Goal: Task Accomplishment & Management: Manage account settings

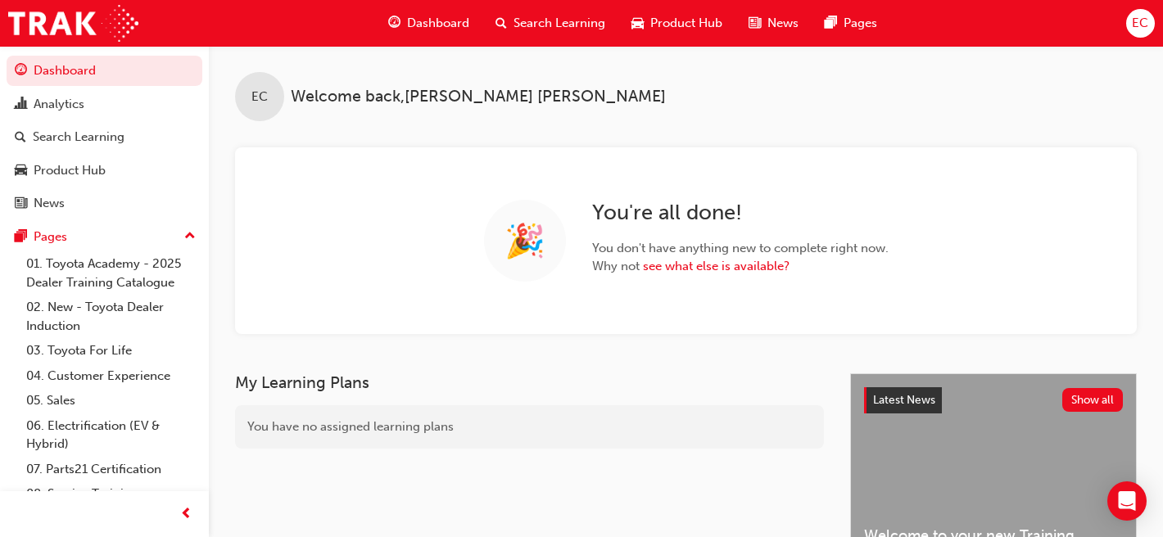
click at [561, 27] on span "Search Learning" at bounding box center [559, 23] width 92 height 19
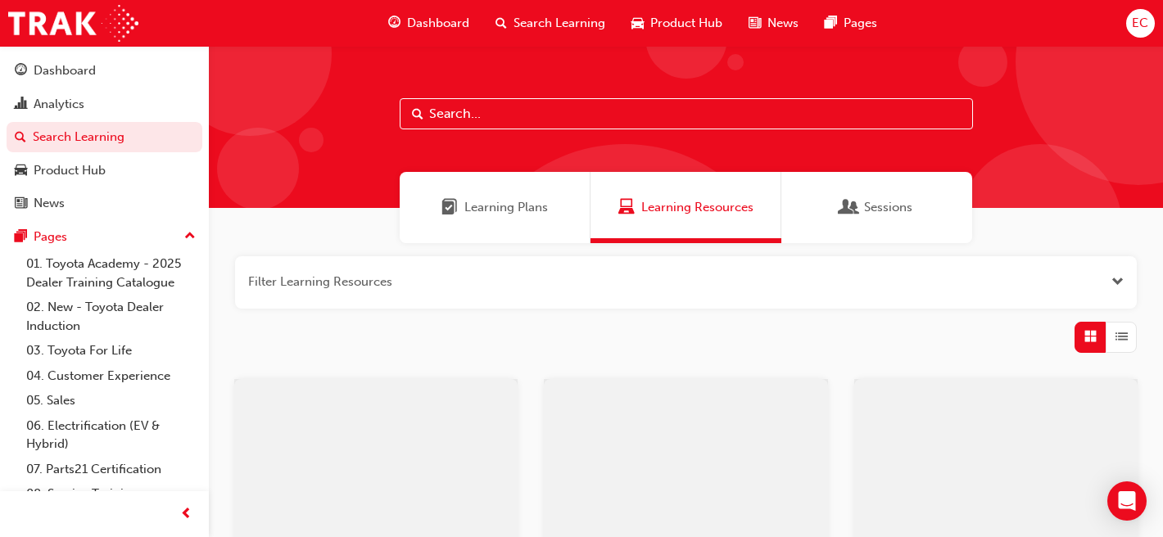
click at [493, 121] on input "text" at bounding box center [686, 113] width 573 height 31
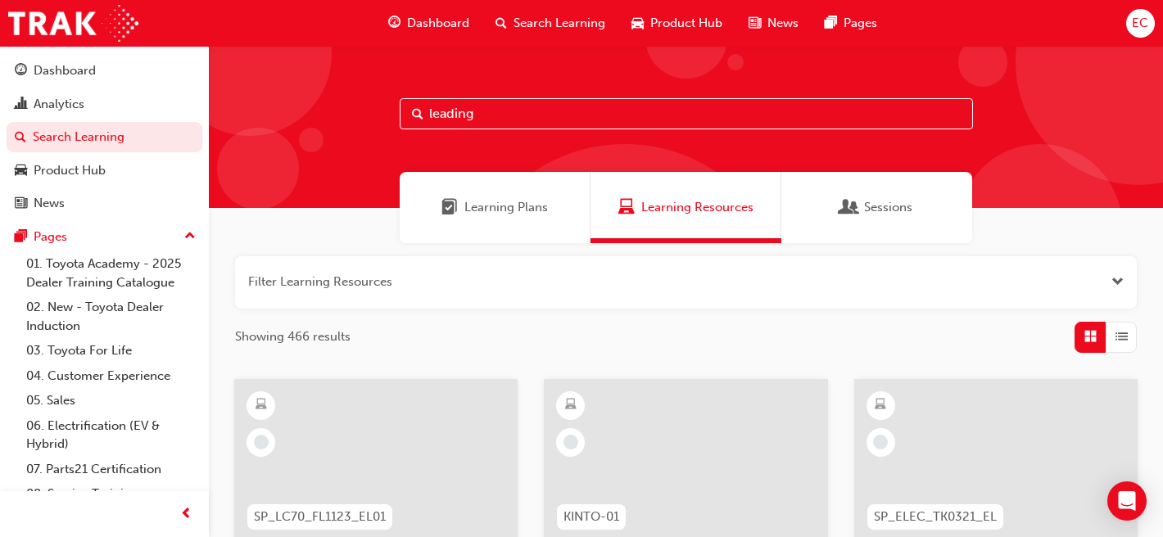
type input "leading"
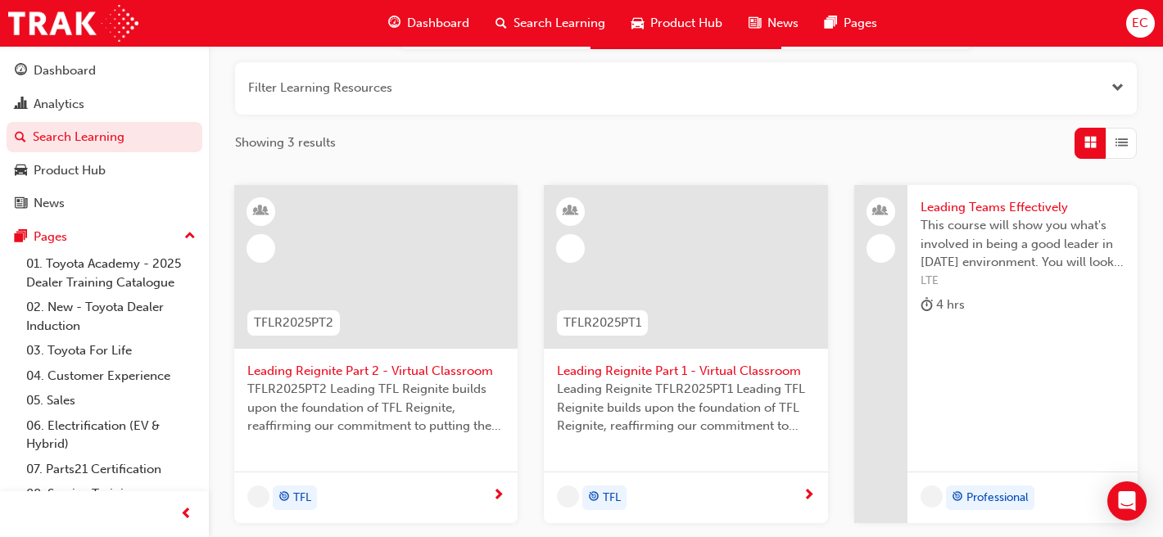
scroll to position [215, 0]
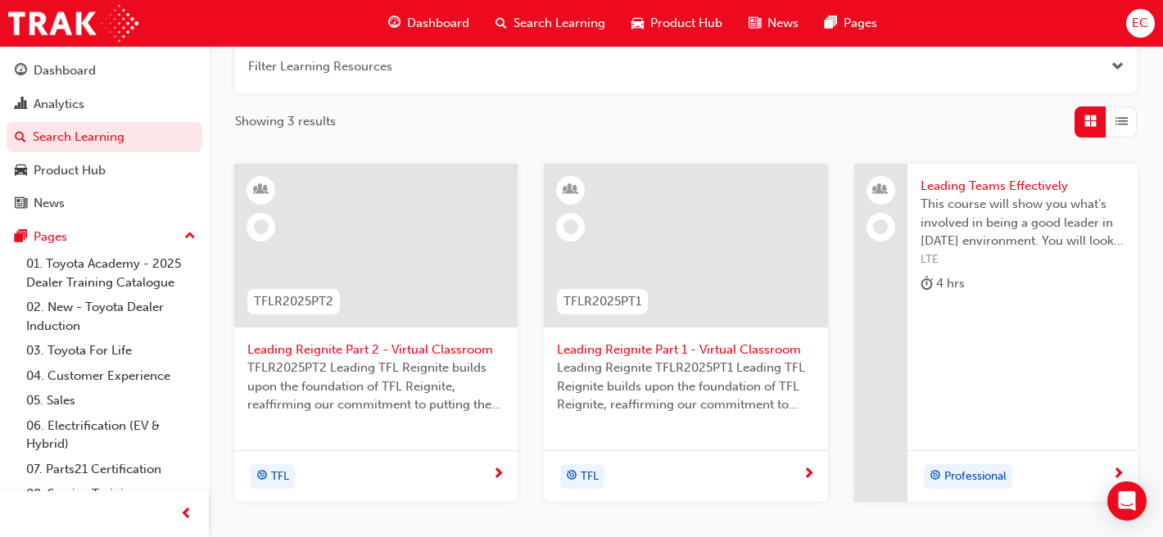
click at [374, 350] on span "Leading Reignite Part 2 - Virtual Classroom" at bounding box center [375, 350] width 257 height 19
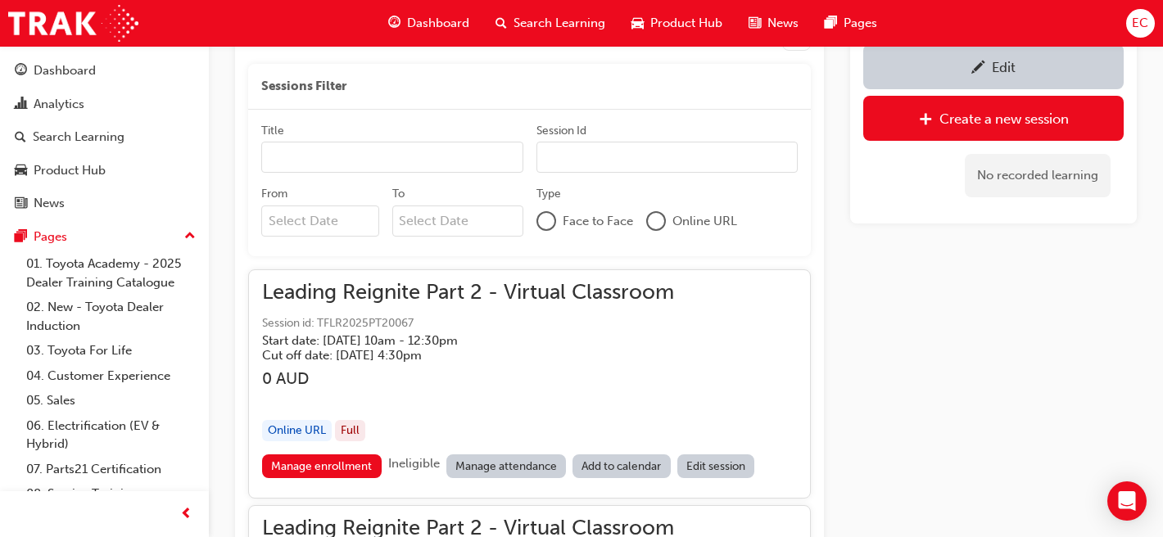
scroll to position [1008, 0]
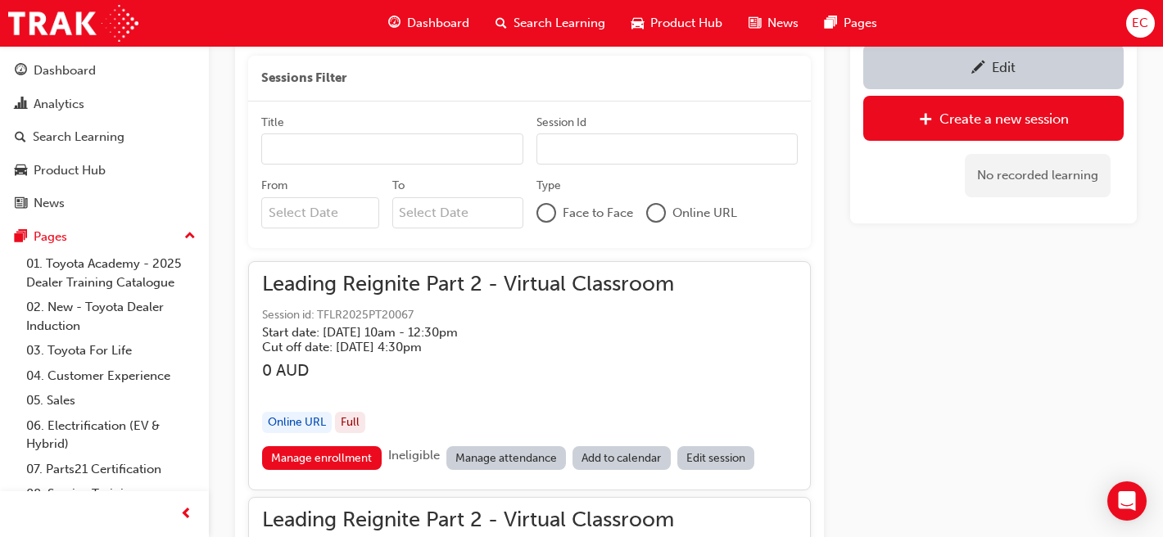
click at [492, 454] on link "Manage attendance" at bounding box center [506, 458] width 120 height 24
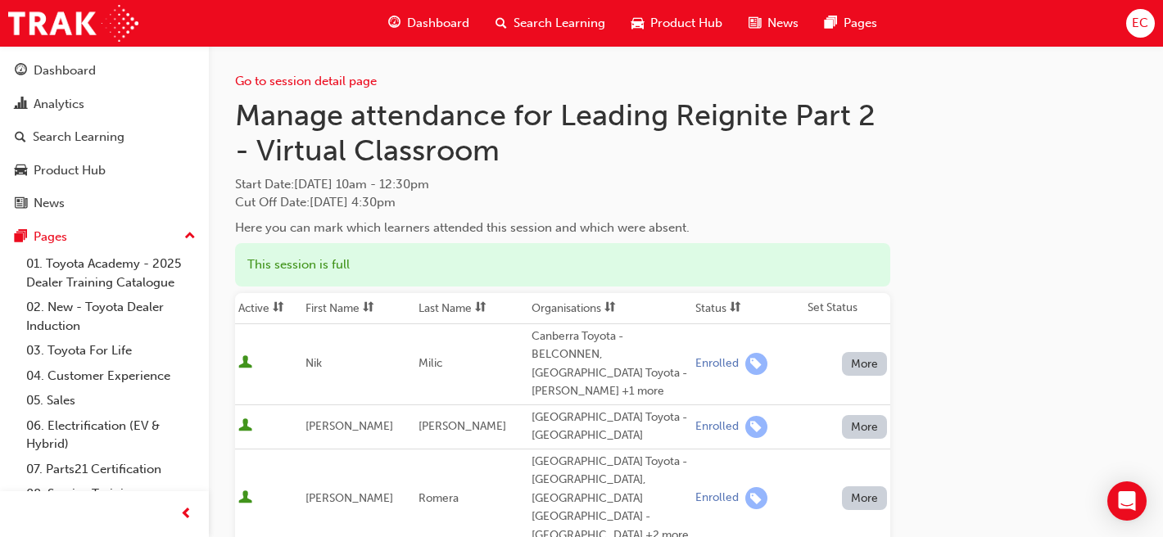
click at [350, 297] on th "First Name" at bounding box center [358, 308] width 113 height 31
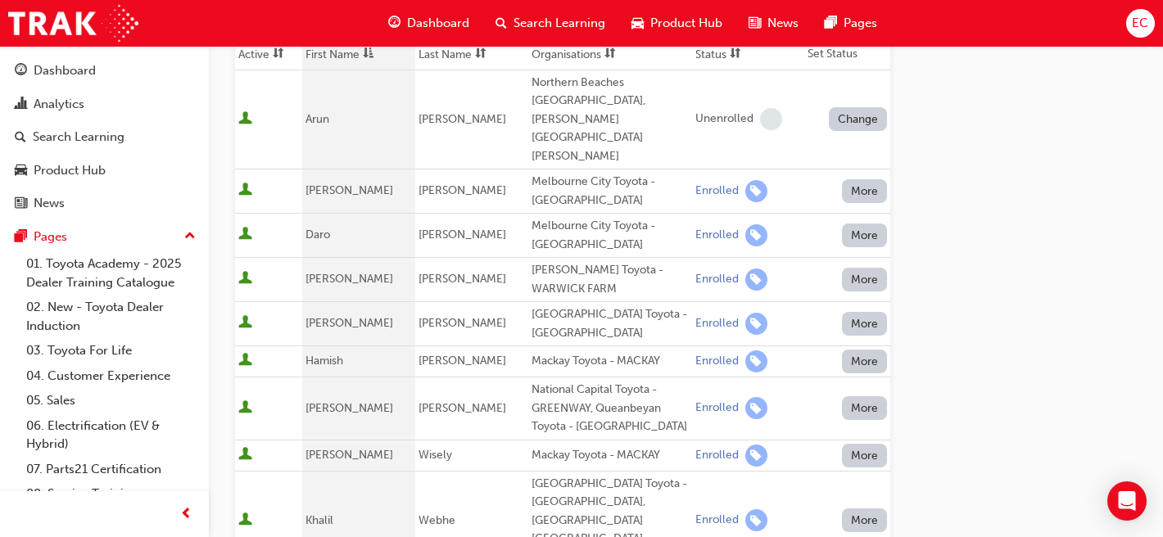
scroll to position [251, 0]
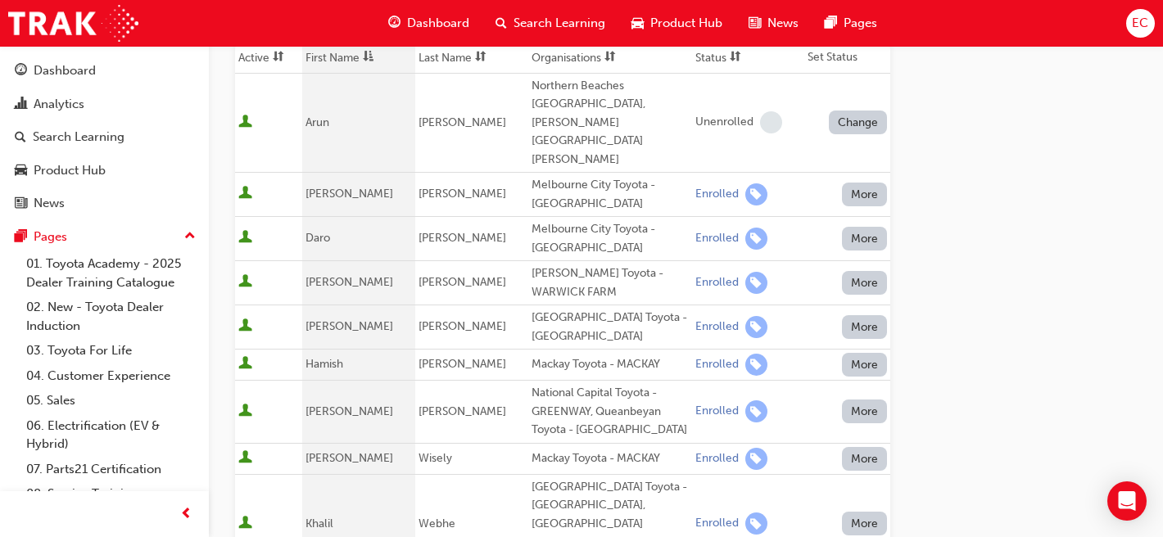
click at [877, 227] on button "More" at bounding box center [865, 239] width 46 height 24
click at [864, 225] on button "Unenrolled" at bounding box center [864, 240] width 98 height 31
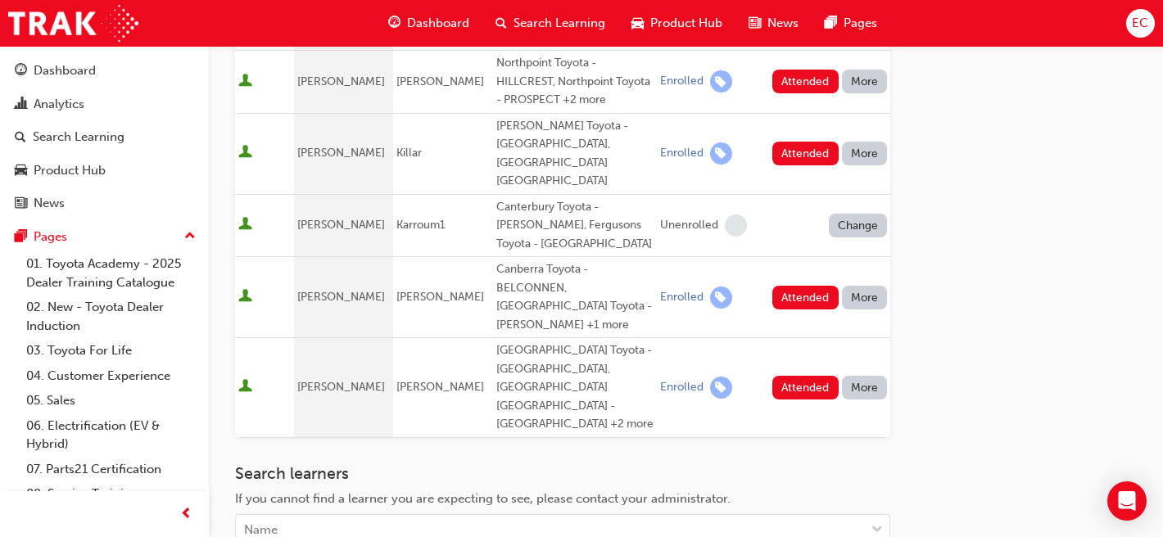
scroll to position [1106, 0]
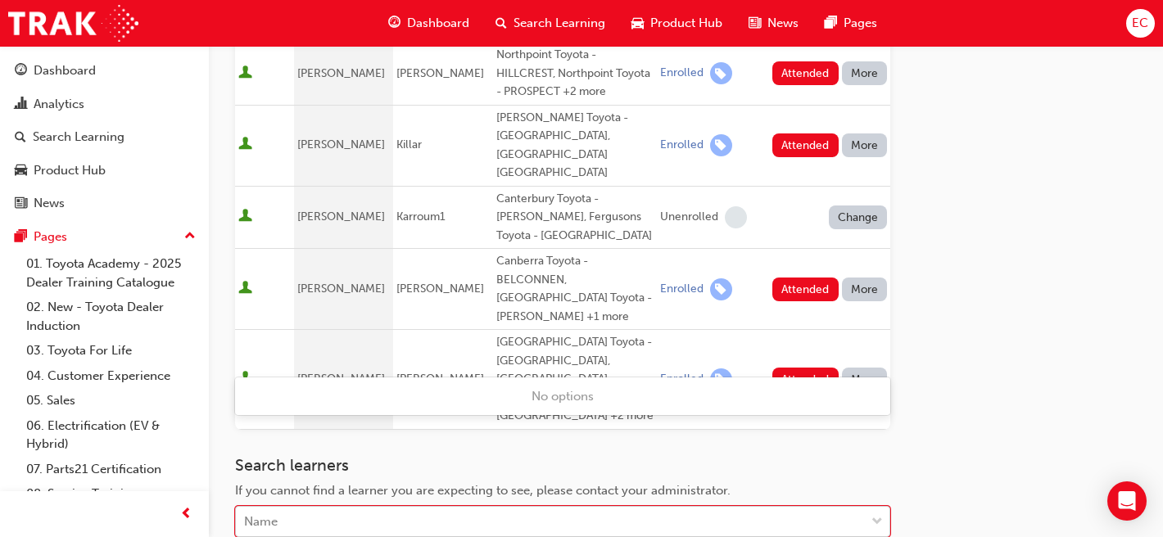
click at [366, 508] on div "Name" at bounding box center [550, 522] width 629 height 29
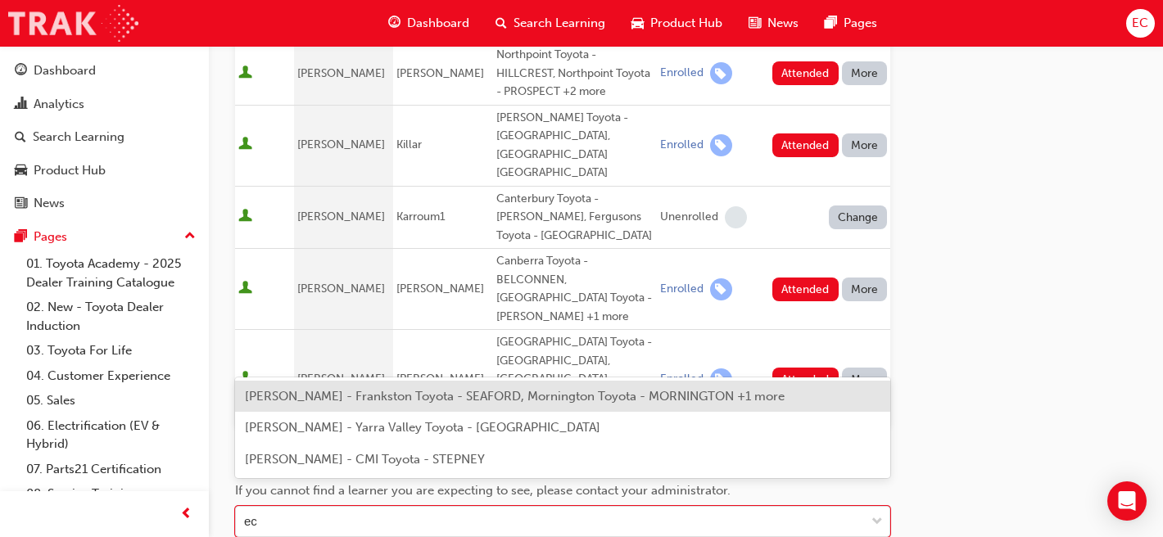
type input "ec"
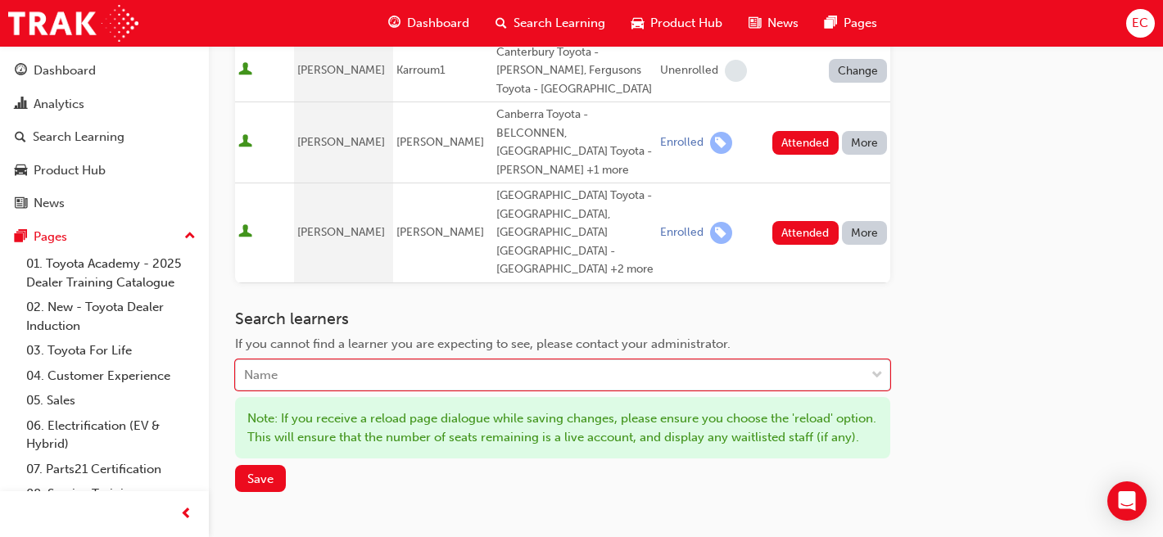
scroll to position [1256, 0]
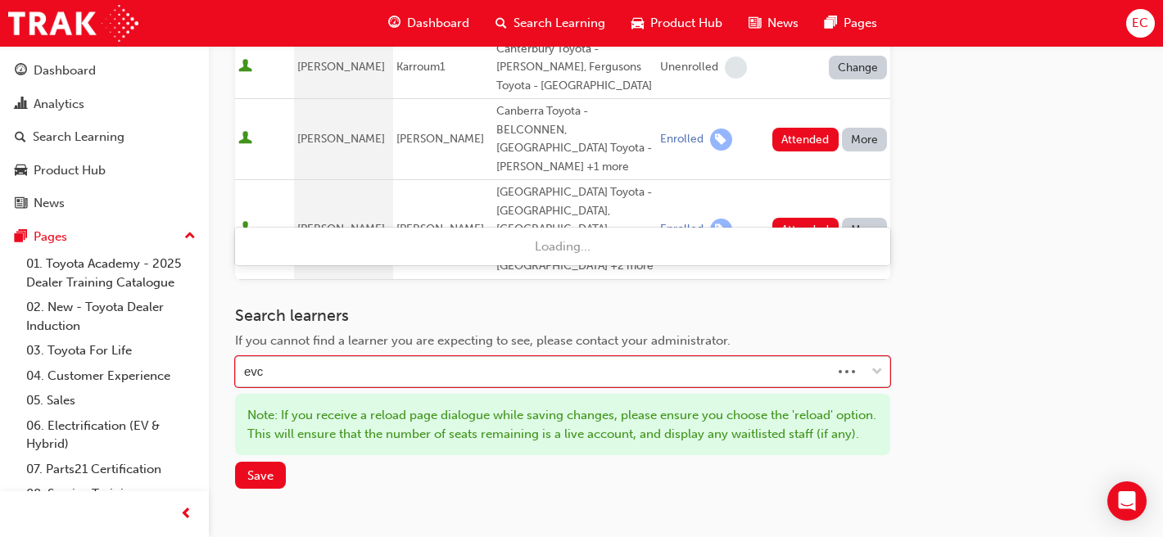
type input "evci"
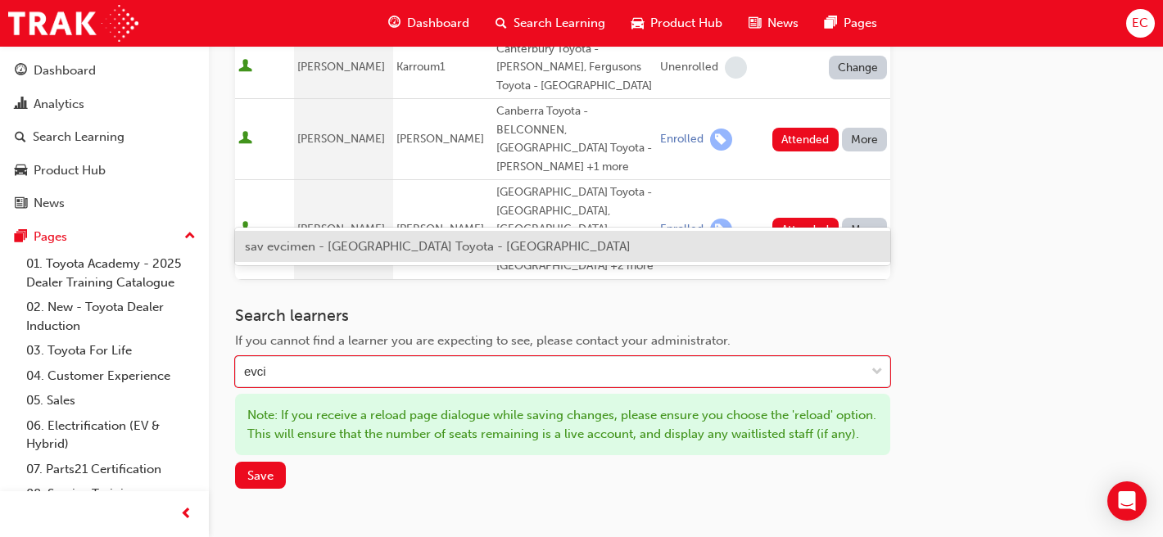
click at [398, 248] on span "sav evcimen - [GEOGRAPHIC_DATA] Toyota - [GEOGRAPHIC_DATA]" at bounding box center [438, 246] width 386 height 15
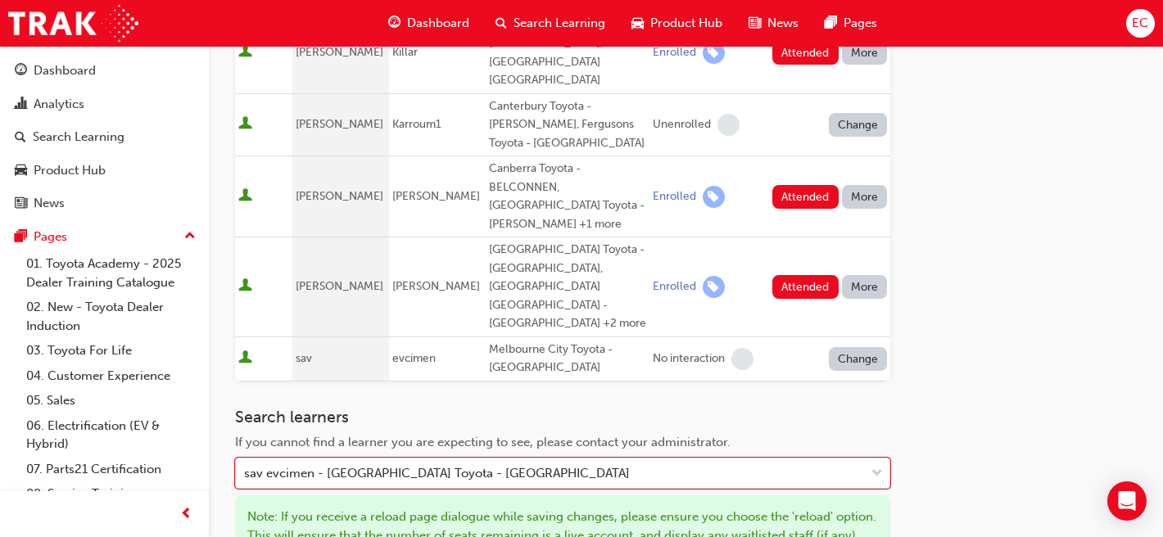
scroll to position [1195, 0]
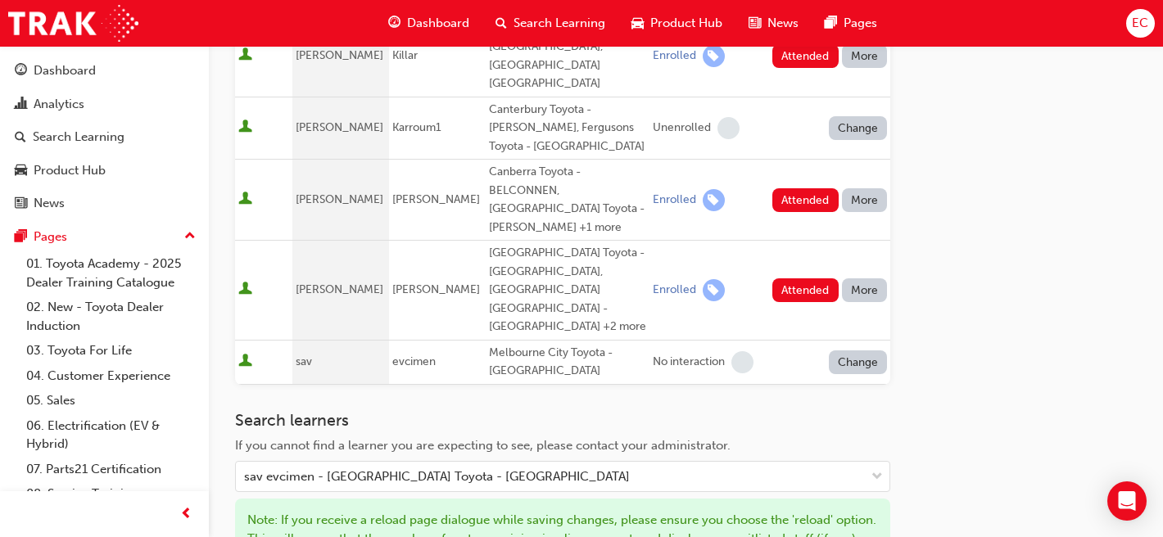
click at [850, 350] on button "Change" at bounding box center [858, 362] width 59 height 24
click at [837, 259] on div "Enrolled" at bounding box center [838, 264] width 47 height 19
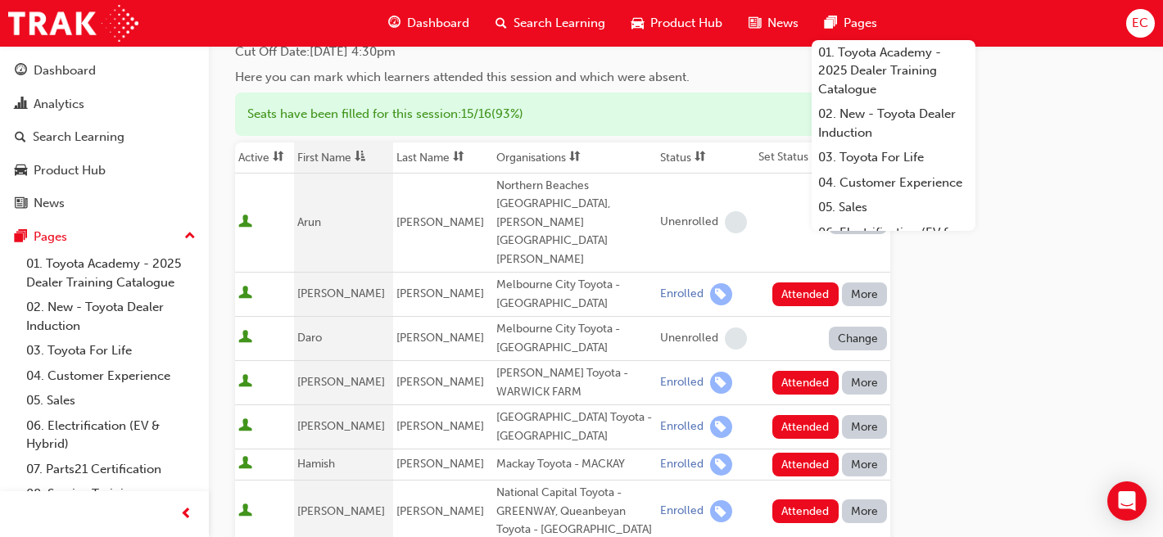
scroll to position [0, 0]
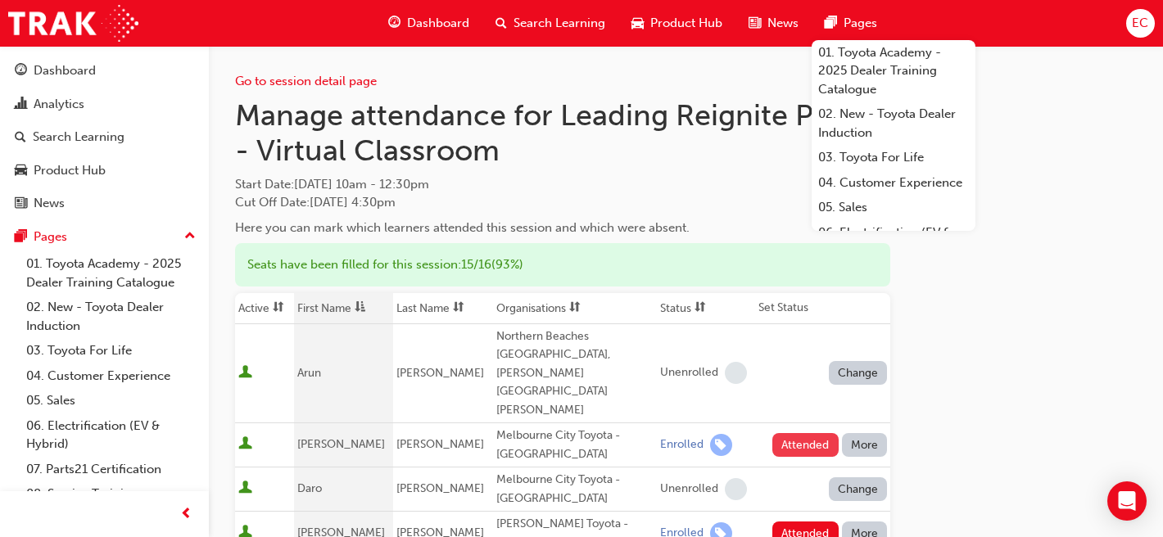
click at [800, 433] on button "Attended" at bounding box center [805, 445] width 66 height 24
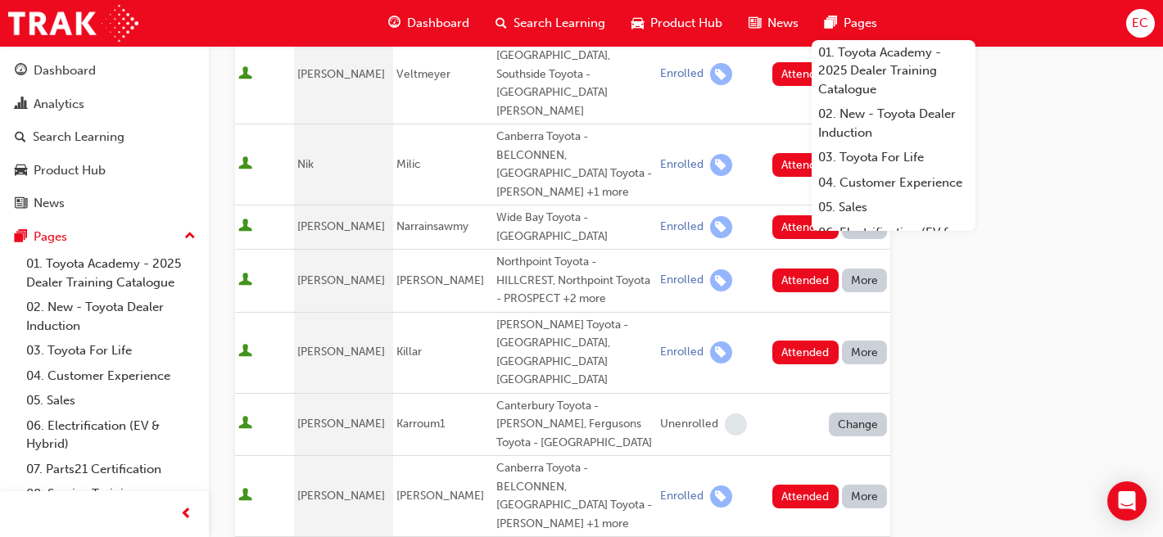
scroll to position [897, 0]
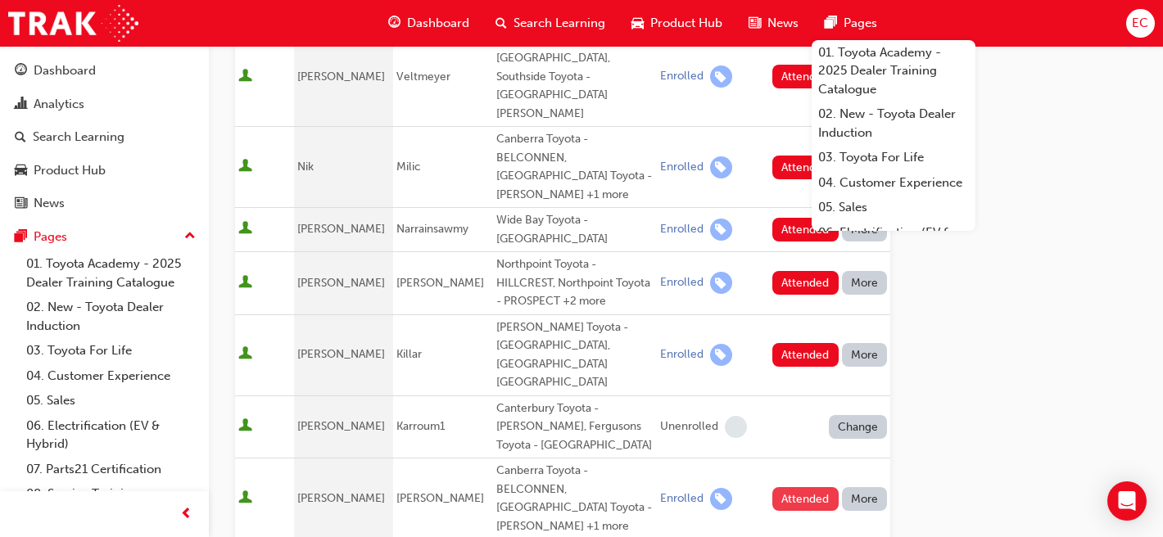
click at [798, 487] on button "Attended" at bounding box center [805, 499] width 66 height 24
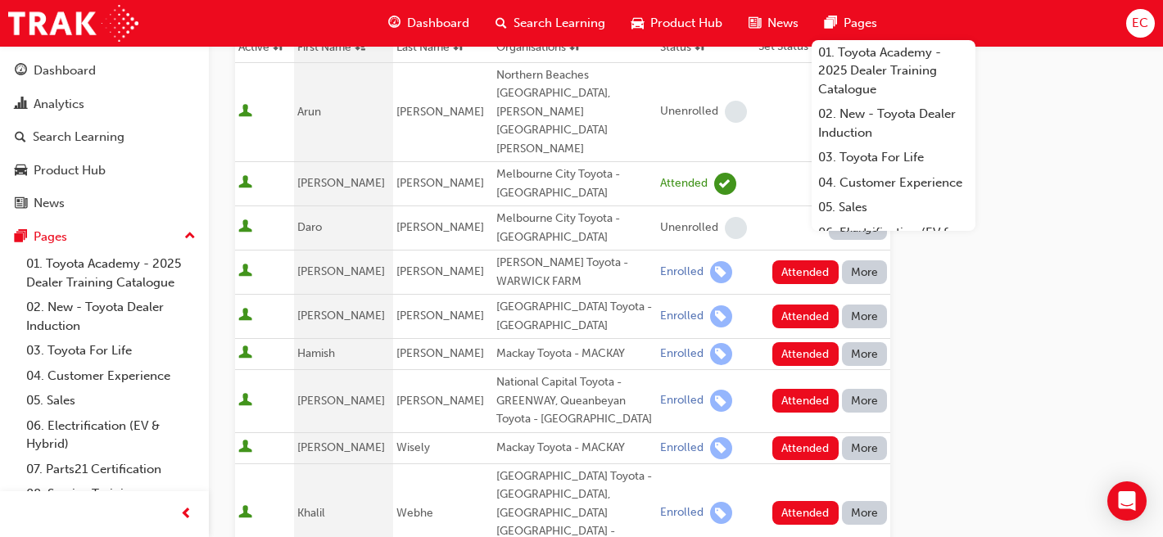
scroll to position [255, 0]
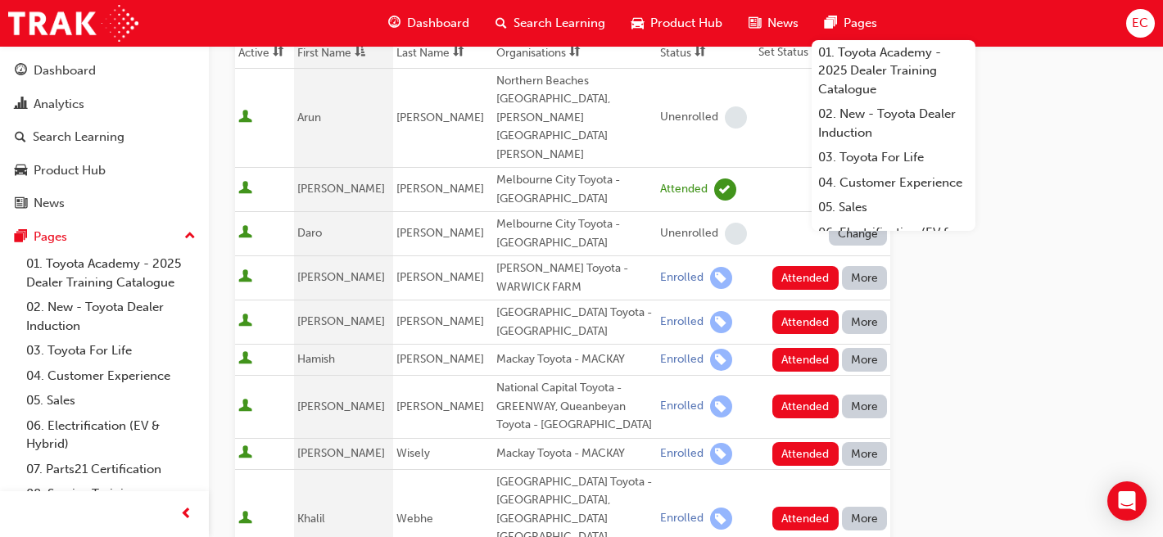
click at [797, 256] on td "Attended More" at bounding box center [822, 278] width 135 height 44
click at [797, 266] on button "Attended" at bounding box center [805, 278] width 66 height 24
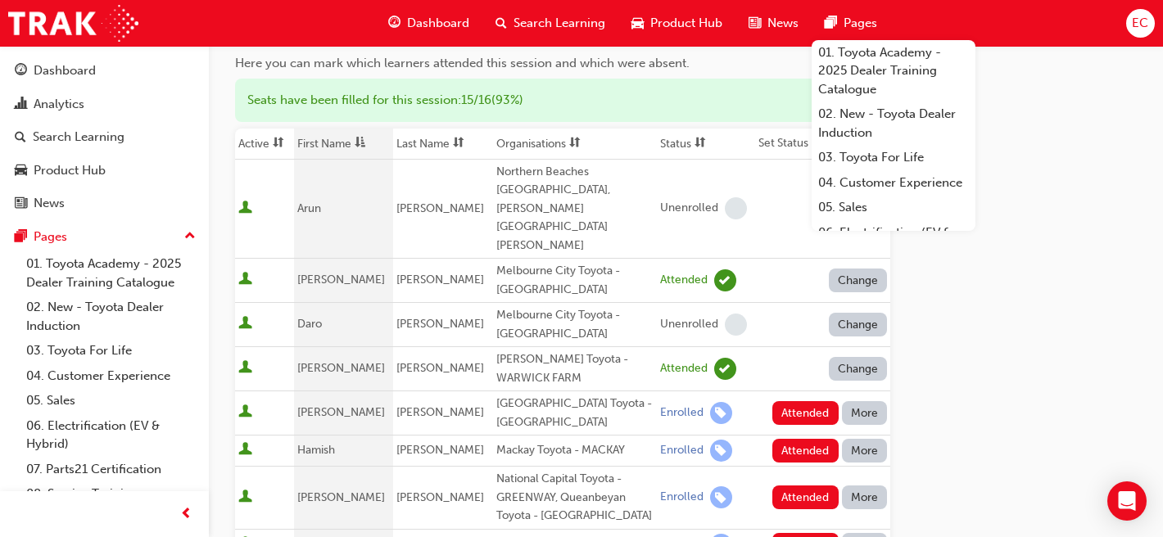
scroll to position [163, 0]
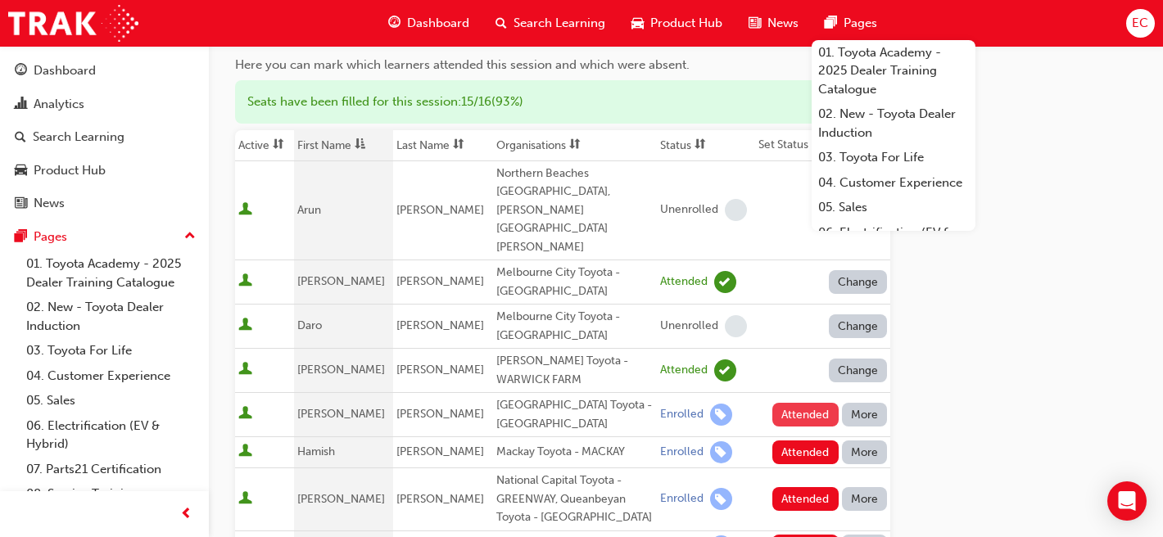
click at [800, 403] on button "Attended" at bounding box center [805, 415] width 66 height 24
click at [811, 487] on button "Attended" at bounding box center [805, 499] width 66 height 24
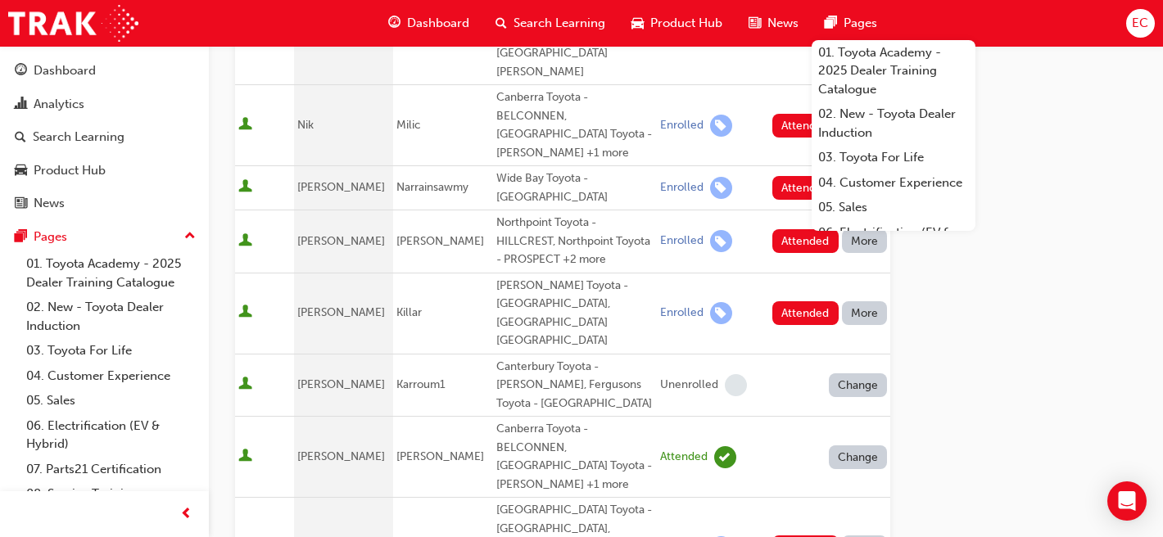
scroll to position [950, 0]
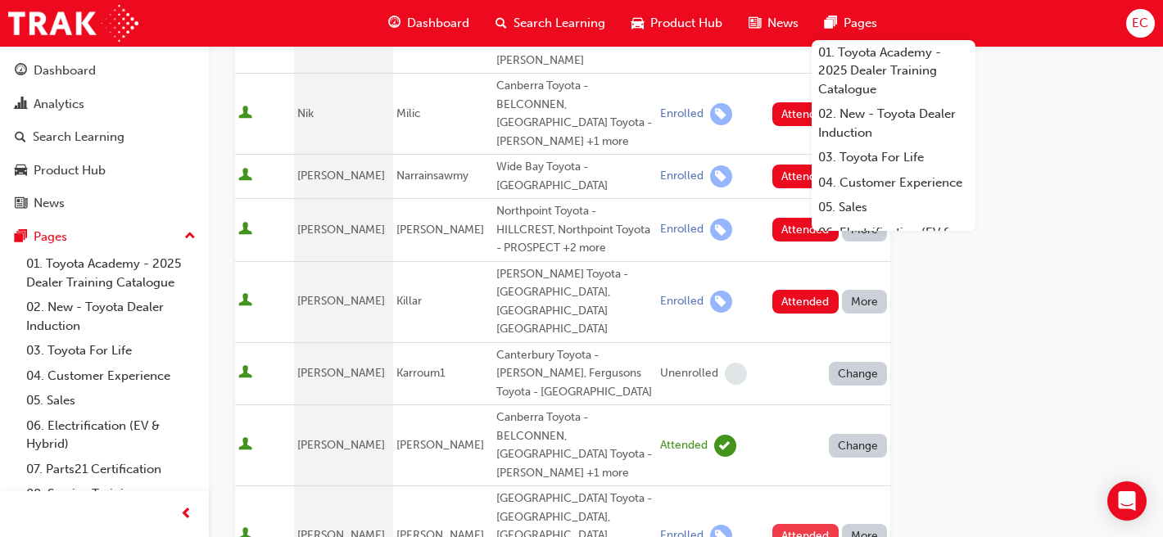
click at [787, 524] on button "Attended" at bounding box center [805, 536] width 66 height 24
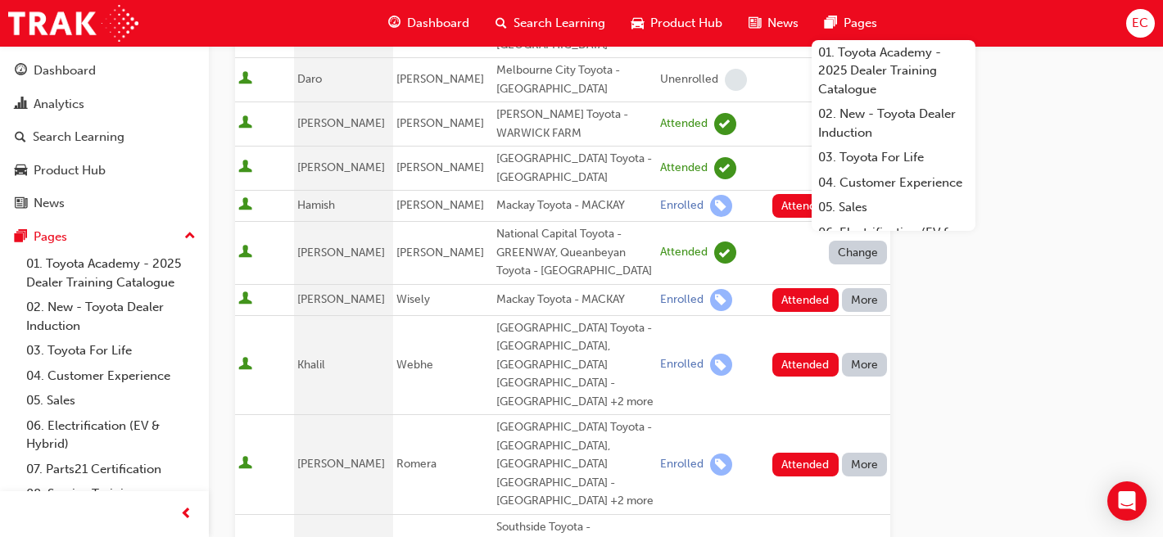
scroll to position [409, 0]
click at [822, 454] on button "Attended" at bounding box center [805, 466] width 66 height 24
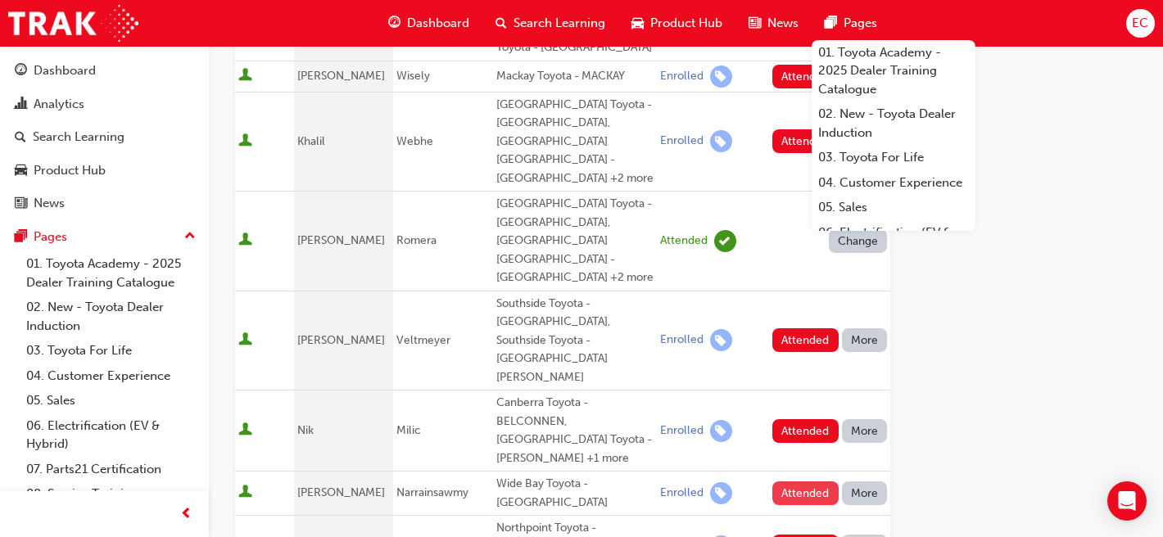
click at [806, 481] on button "Attended" at bounding box center [805, 493] width 66 height 24
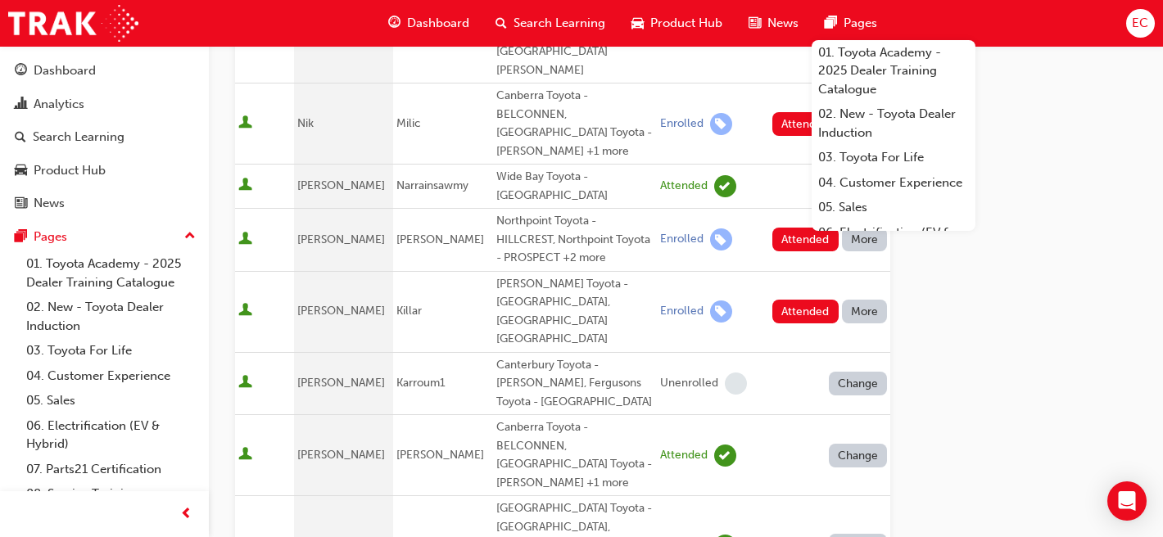
scroll to position [943, 0]
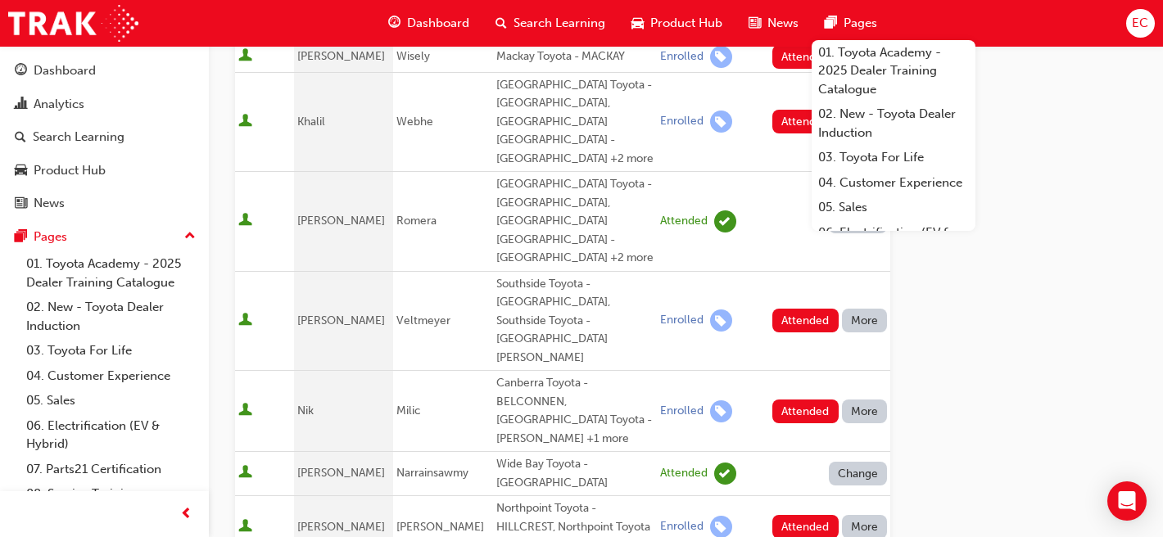
scroll to position [643, 0]
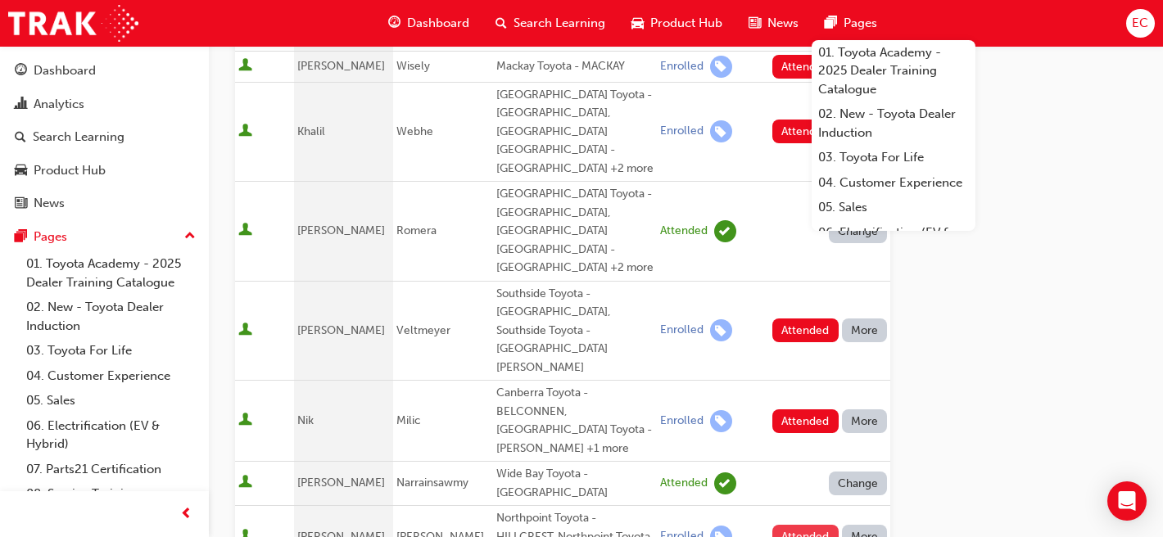
click at [809, 525] on button "Attended" at bounding box center [805, 537] width 66 height 24
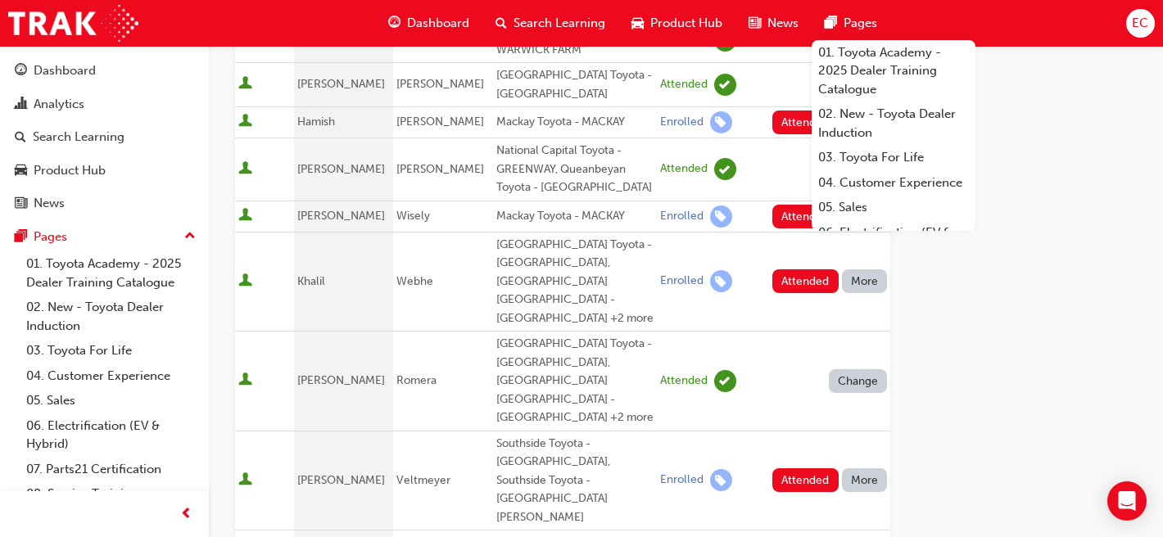
scroll to position [490, 0]
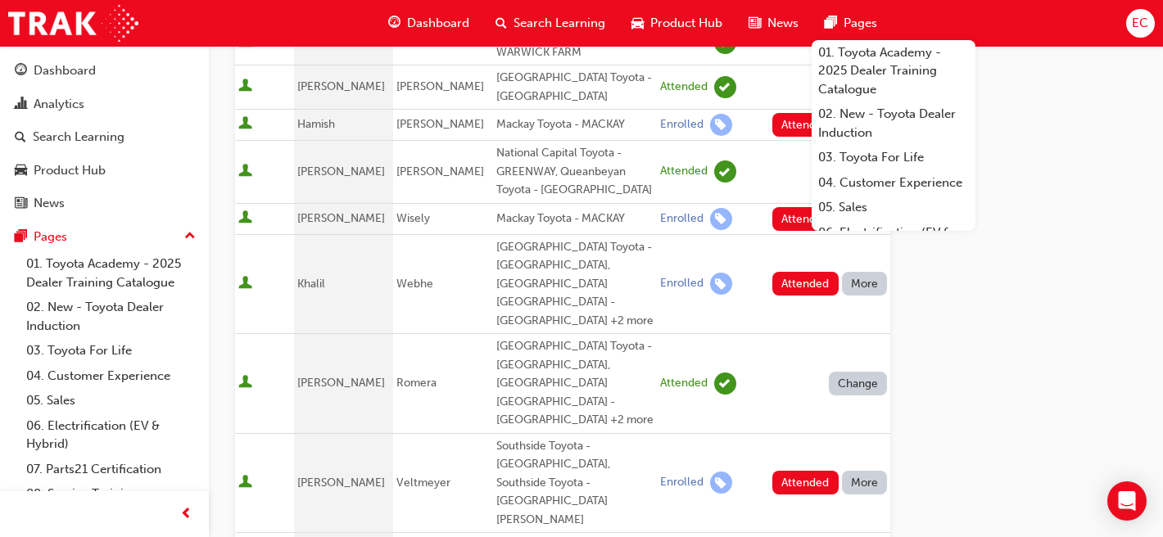
click at [853, 373] on div "Absent" at bounding box center [840, 370] width 38 height 19
click at [861, 471] on button "More" at bounding box center [865, 483] width 46 height 24
click at [846, 432] on div "Absent" at bounding box center [840, 438] width 38 height 19
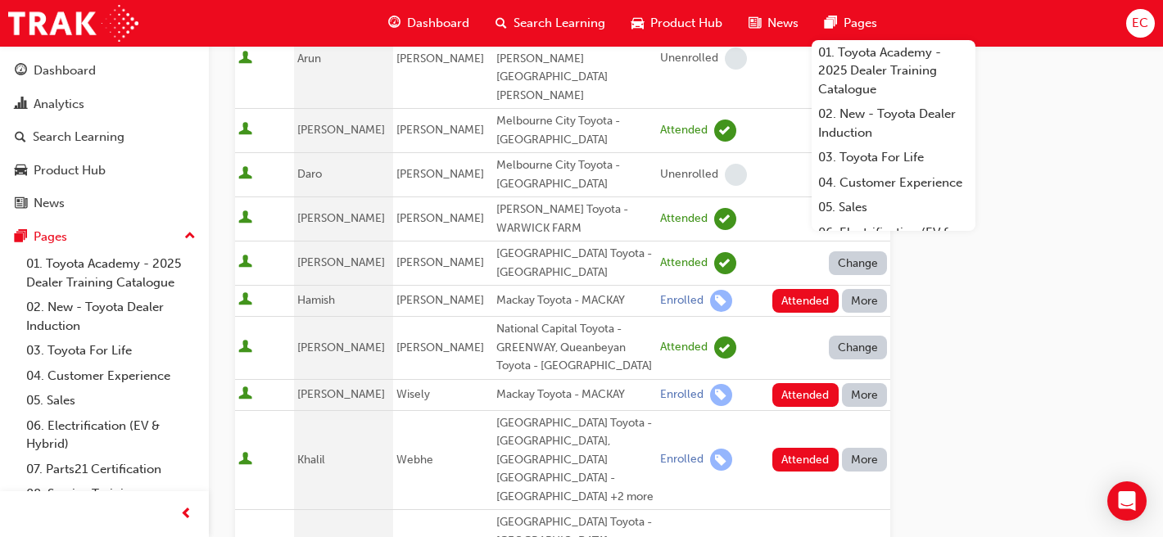
scroll to position [312, 0]
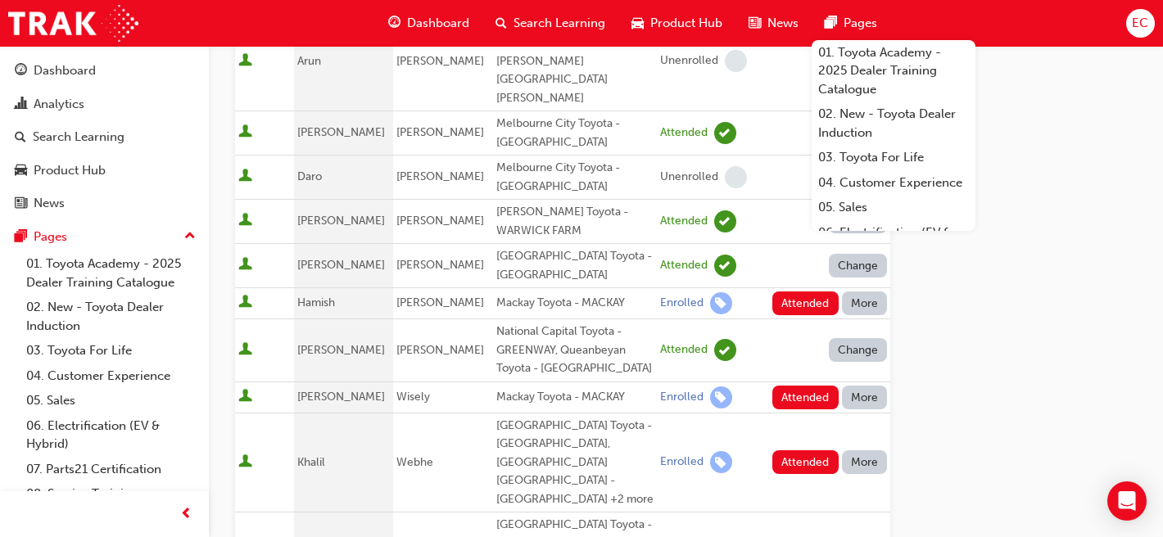
click at [875, 450] on button "More" at bounding box center [865, 462] width 46 height 24
click at [860, 451] on div "Absent" at bounding box center [864, 454] width 86 height 19
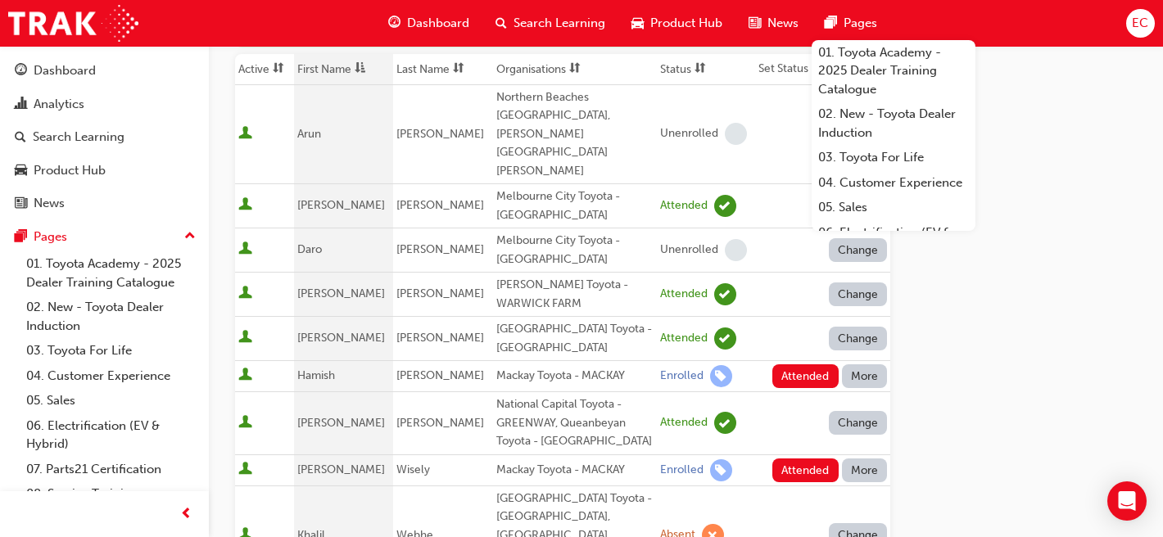
scroll to position [238, 0]
click at [865, 459] on button "More" at bounding box center [865, 471] width 46 height 24
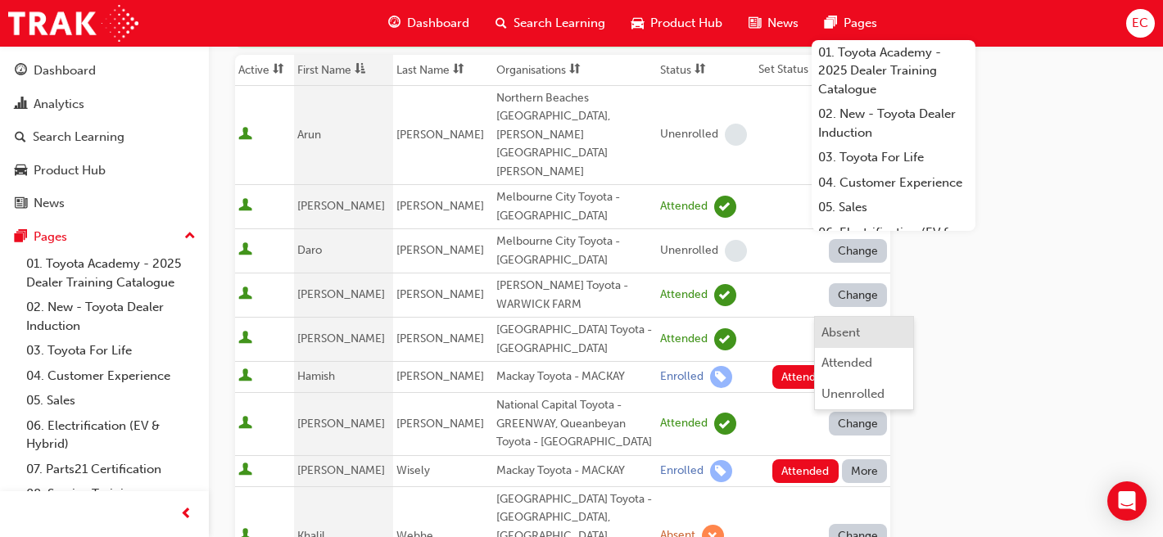
click at [856, 328] on div "Absent" at bounding box center [840, 332] width 38 height 19
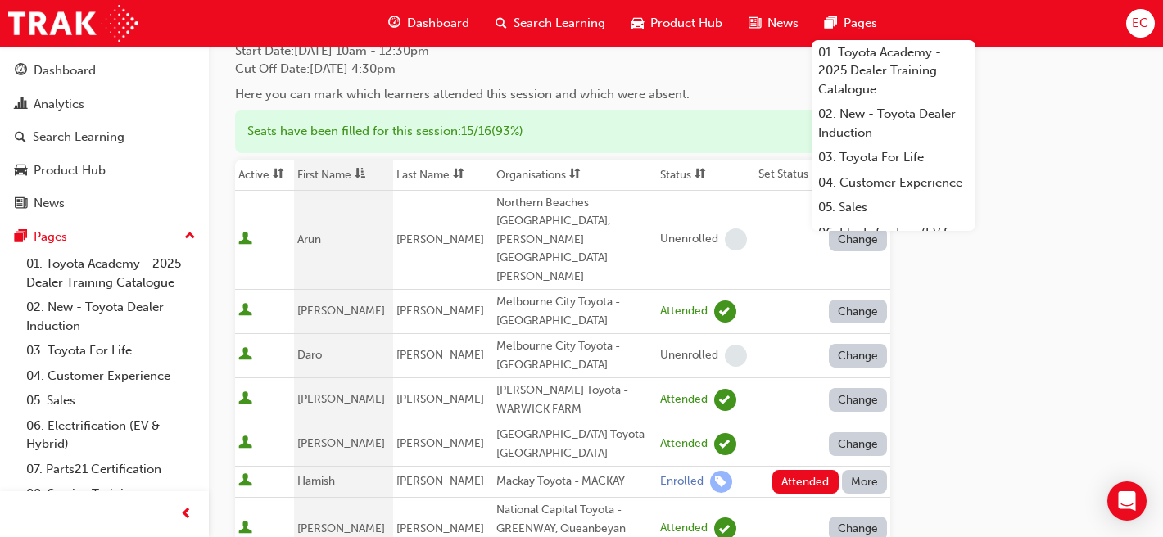
scroll to position [131, 0]
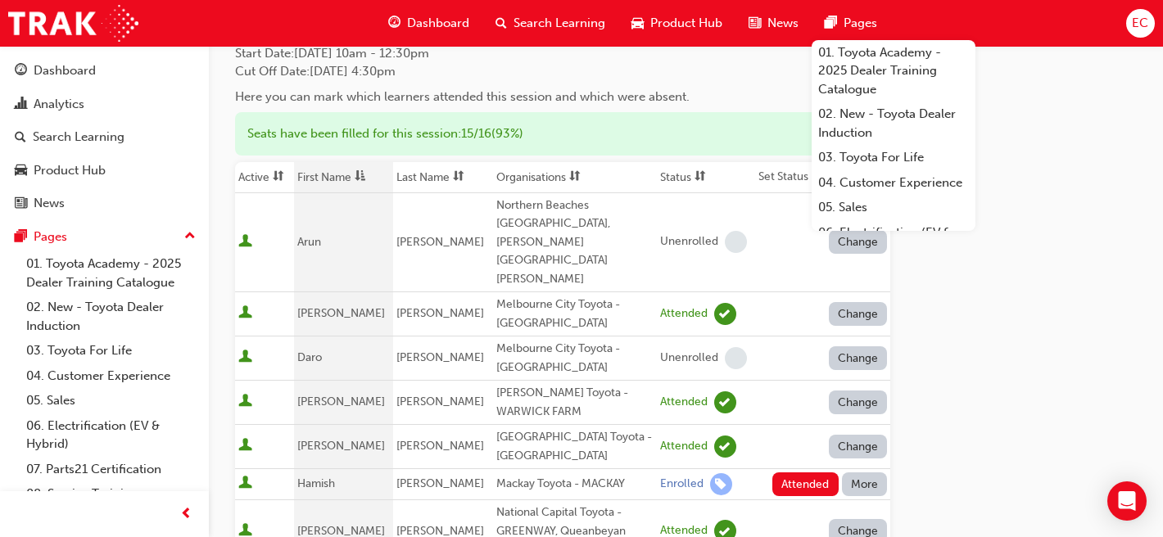
click at [860, 472] on button "More" at bounding box center [865, 484] width 46 height 24
click at [842, 340] on div "Absent" at bounding box center [840, 346] width 38 height 19
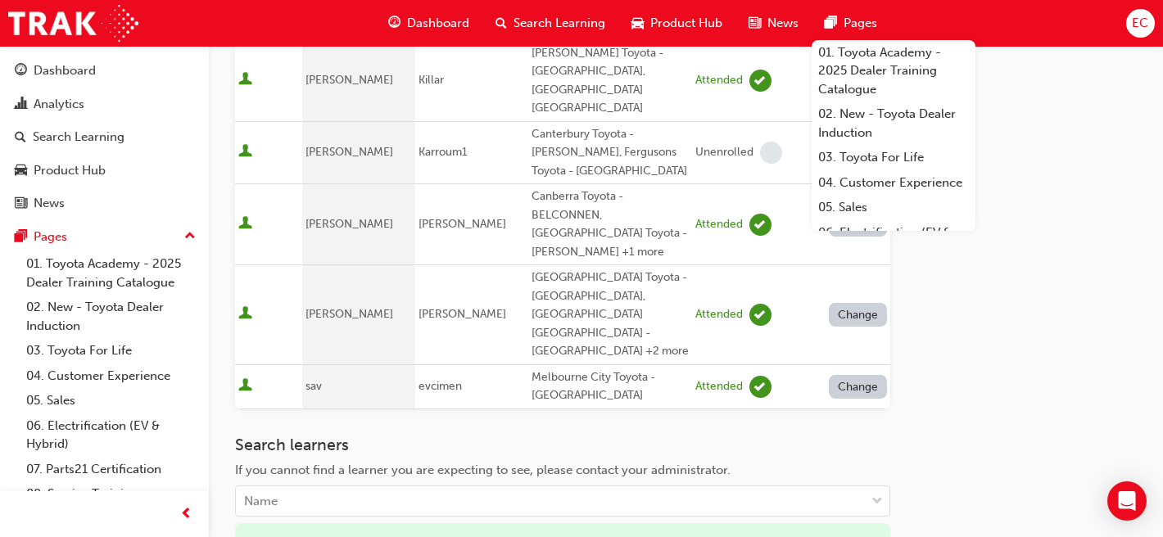
scroll to position [1172, 0]
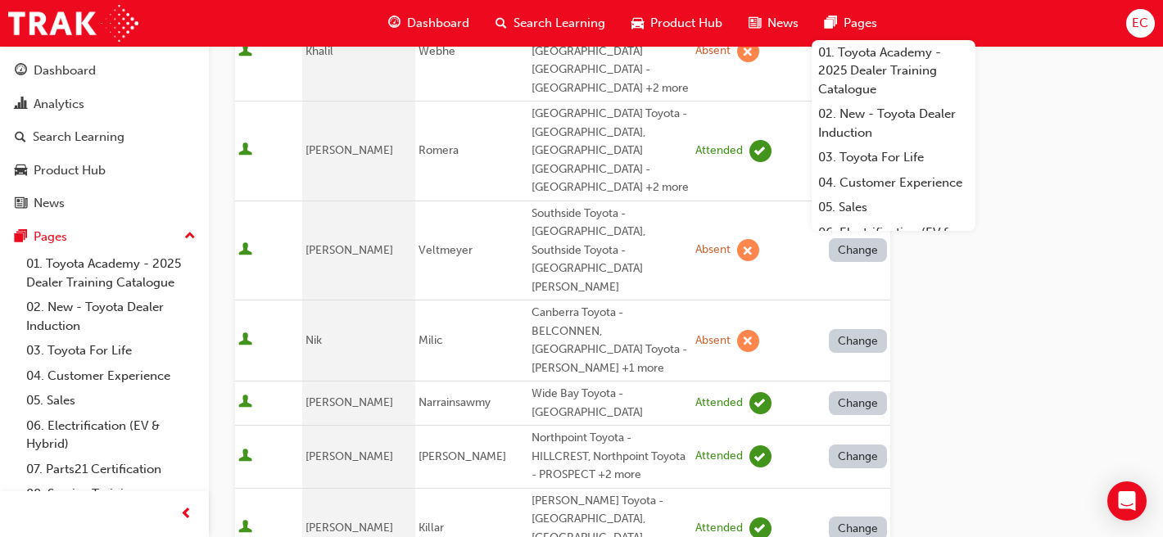
scroll to position [734, 0]
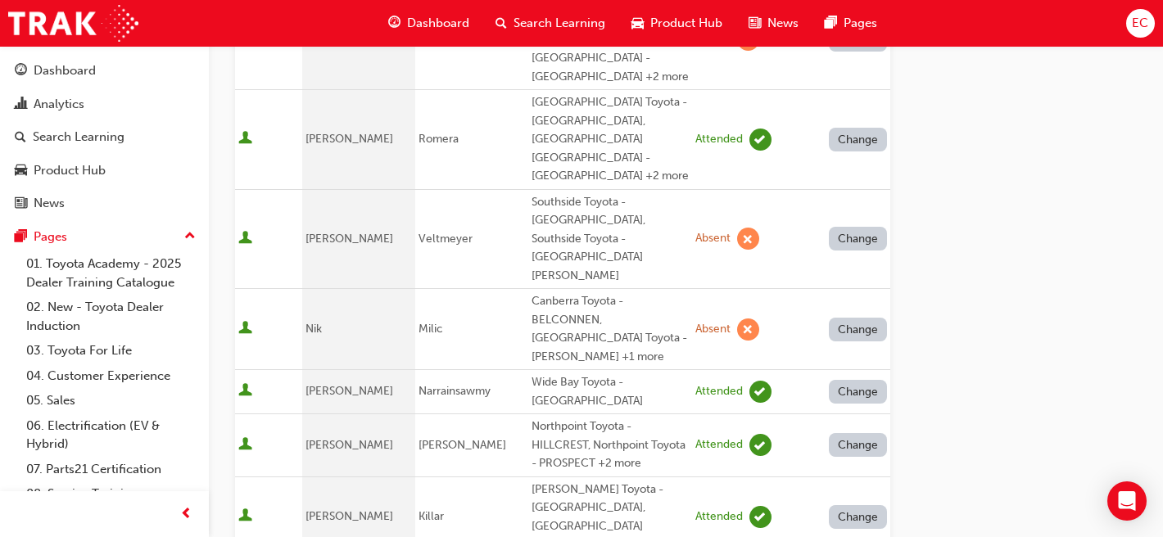
click at [863, 227] on button "Change" at bounding box center [858, 239] width 59 height 24
click at [829, 252] on div "Unenrolled" at bounding box center [846, 255] width 63 height 19
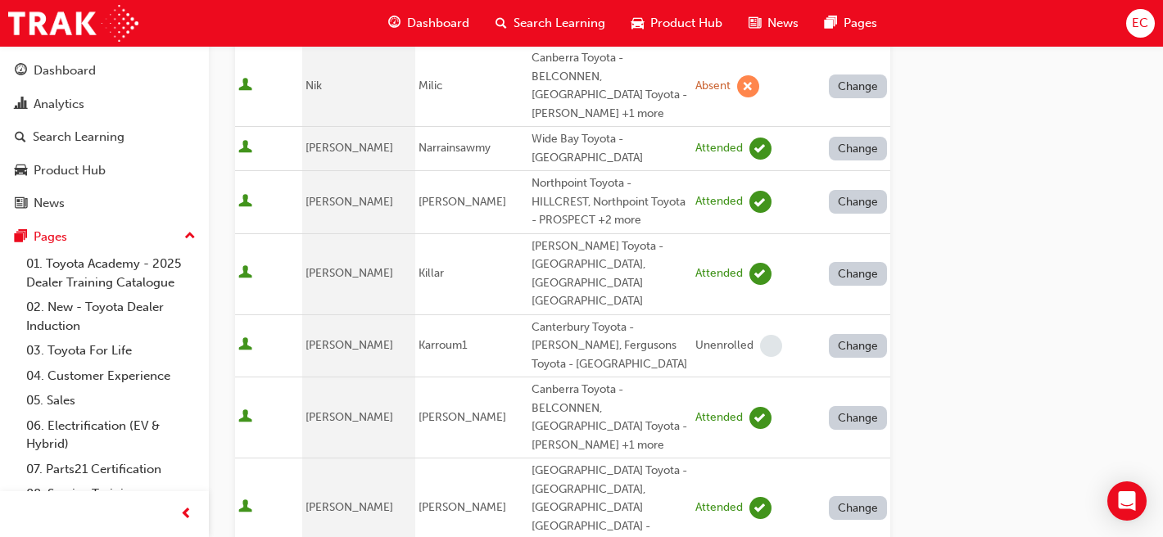
scroll to position [1324, 0]
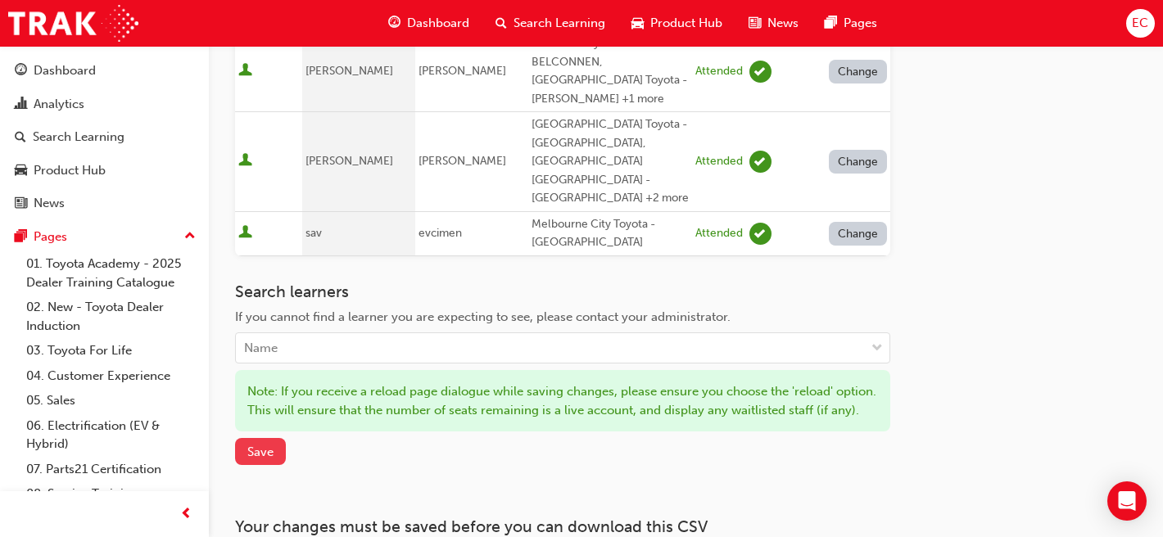
click at [273, 445] on span "Save" at bounding box center [260, 452] width 26 height 15
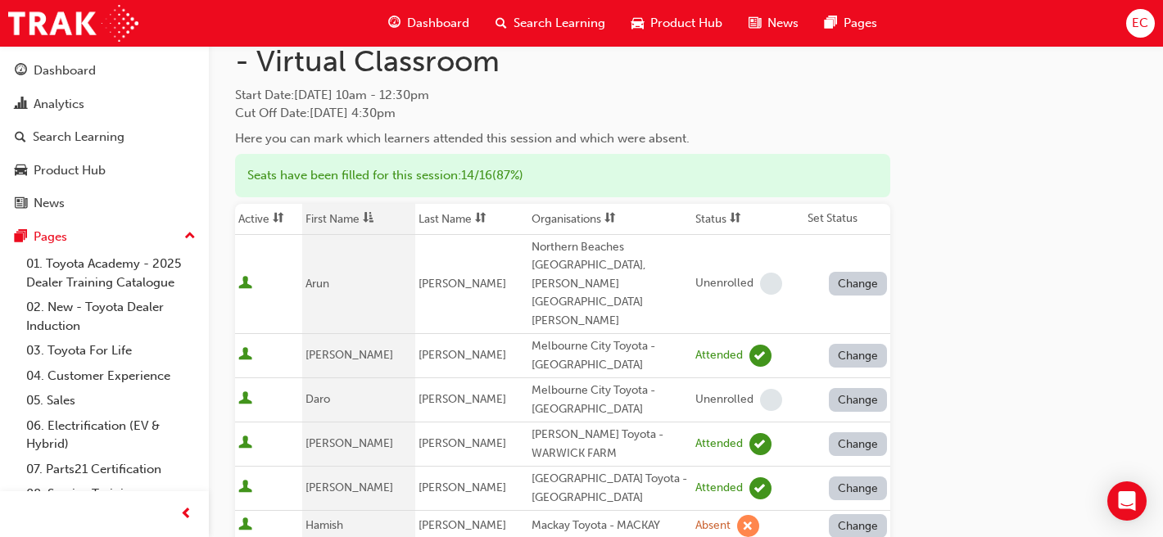
scroll to position [0, 0]
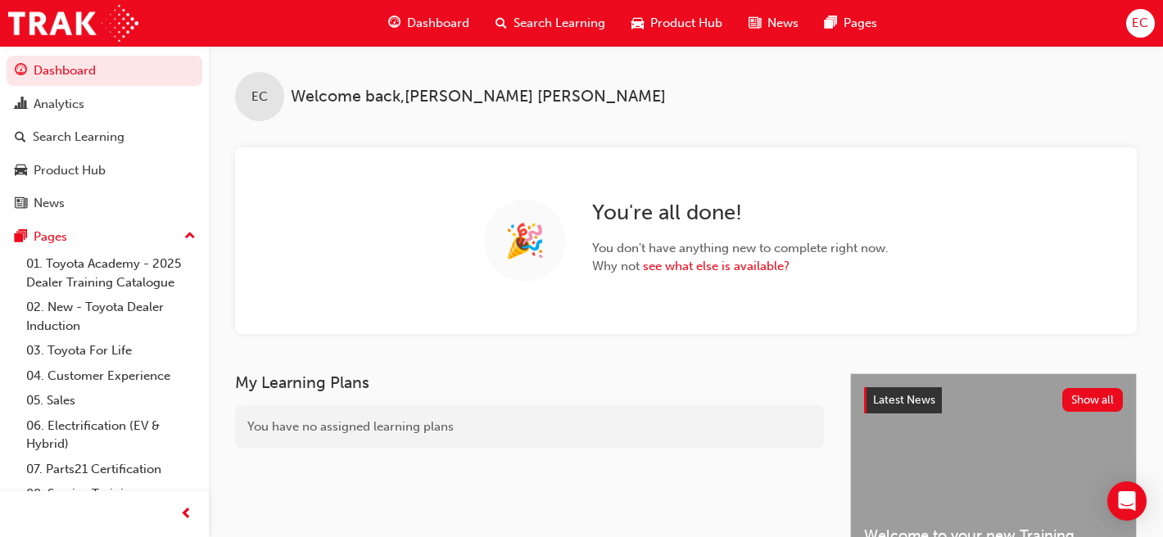
click at [558, 14] on span "Search Learning" at bounding box center [559, 23] width 92 height 19
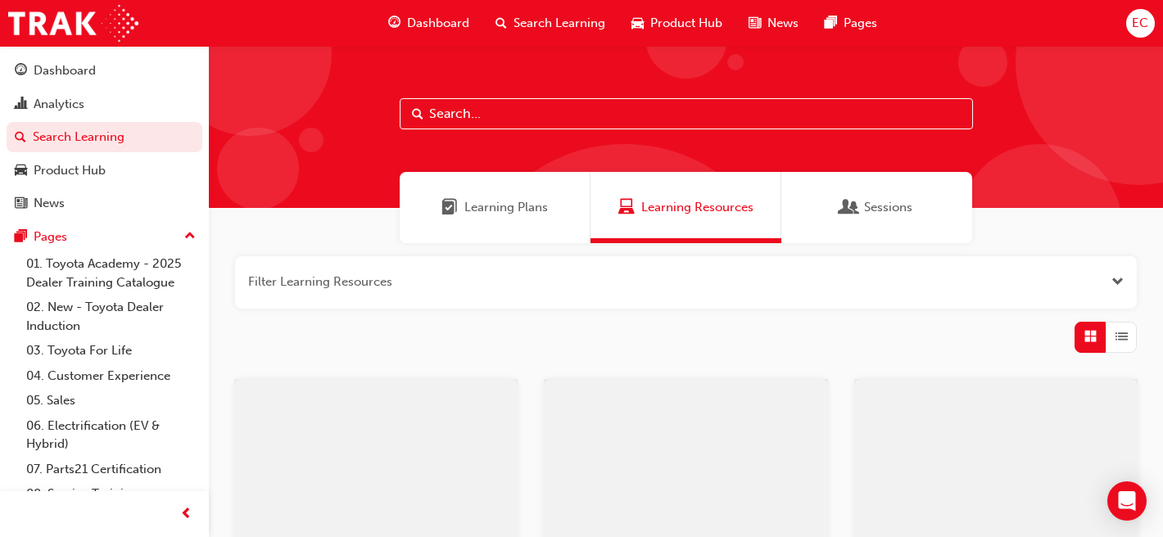
click at [505, 114] on input "text" at bounding box center [686, 113] width 573 height 31
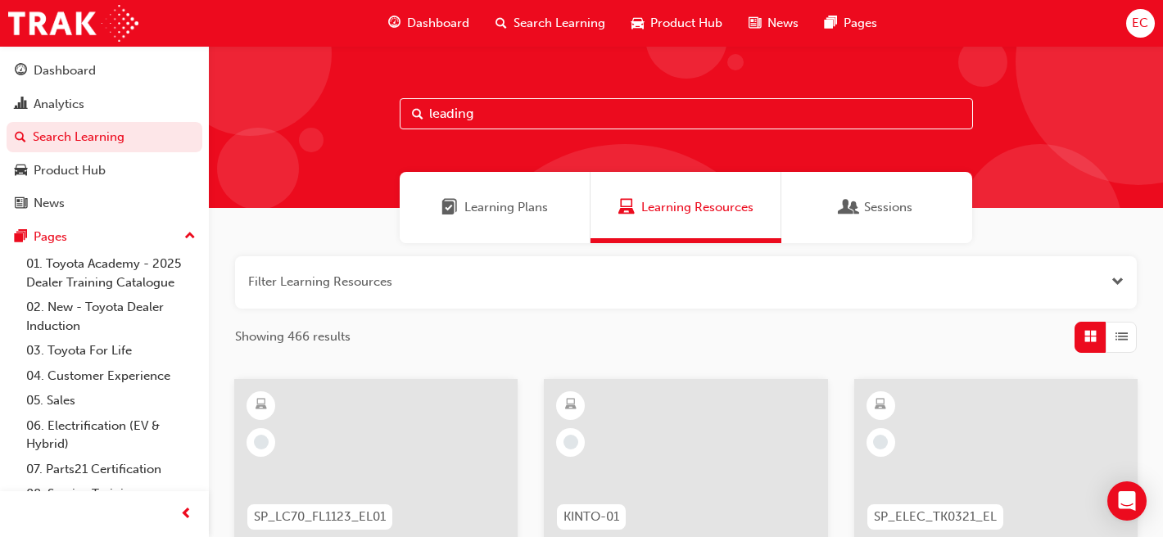
type input "leading"
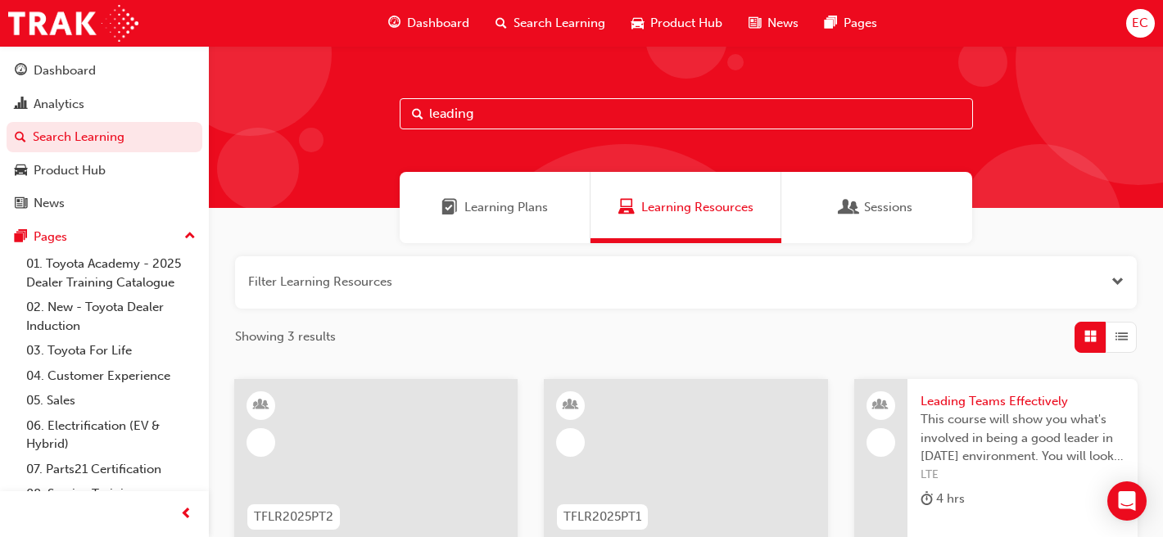
scroll to position [111, 0]
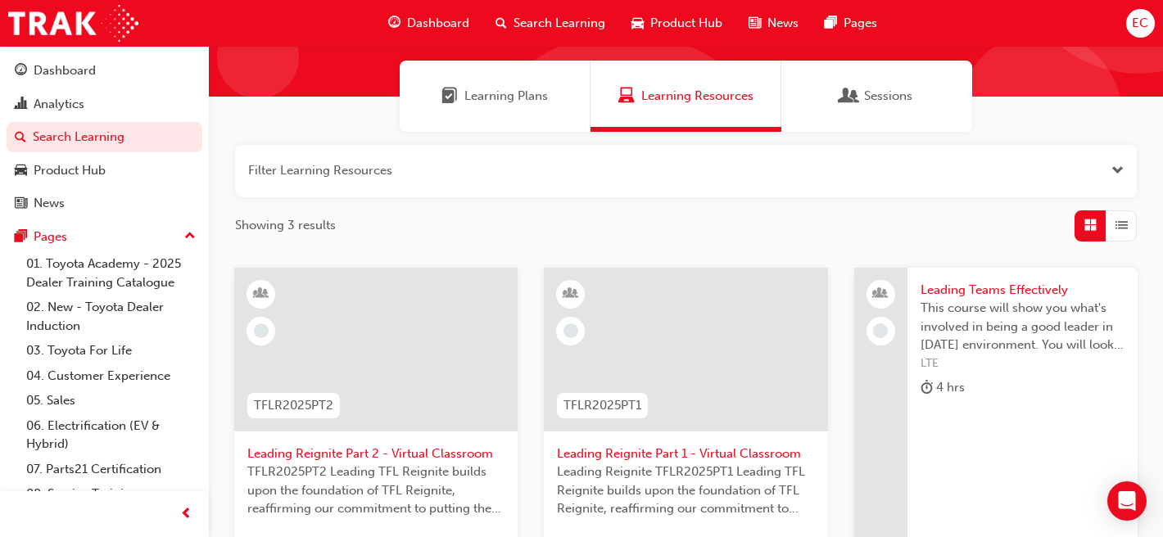
click at [369, 446] on span "Leading Reignite Part 2 - Virtual Classroom" at bounding box center [375, 454] width 257 height 19
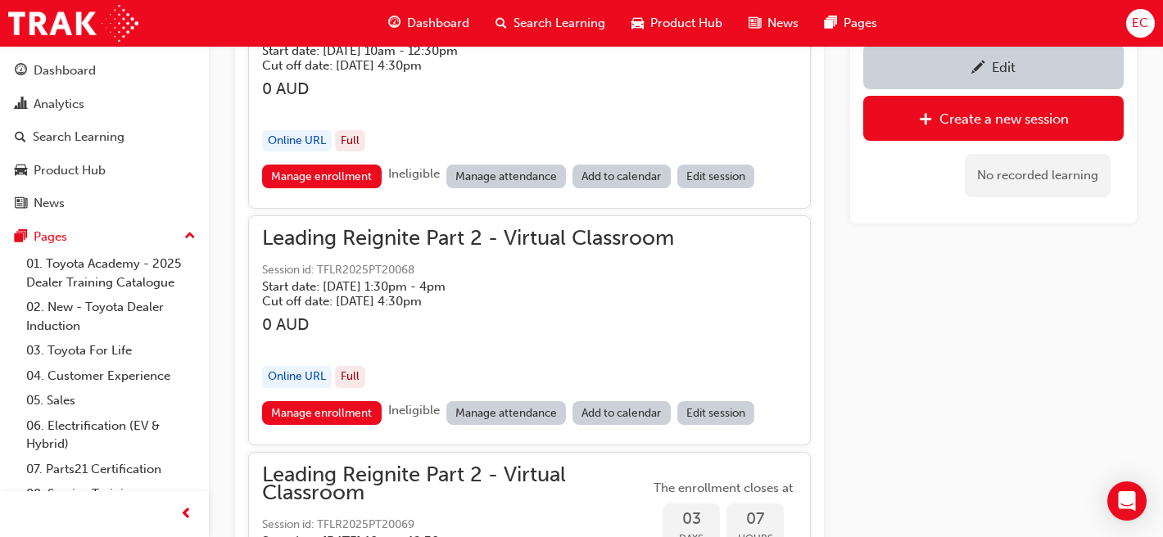
scroll to position [1301, 0]
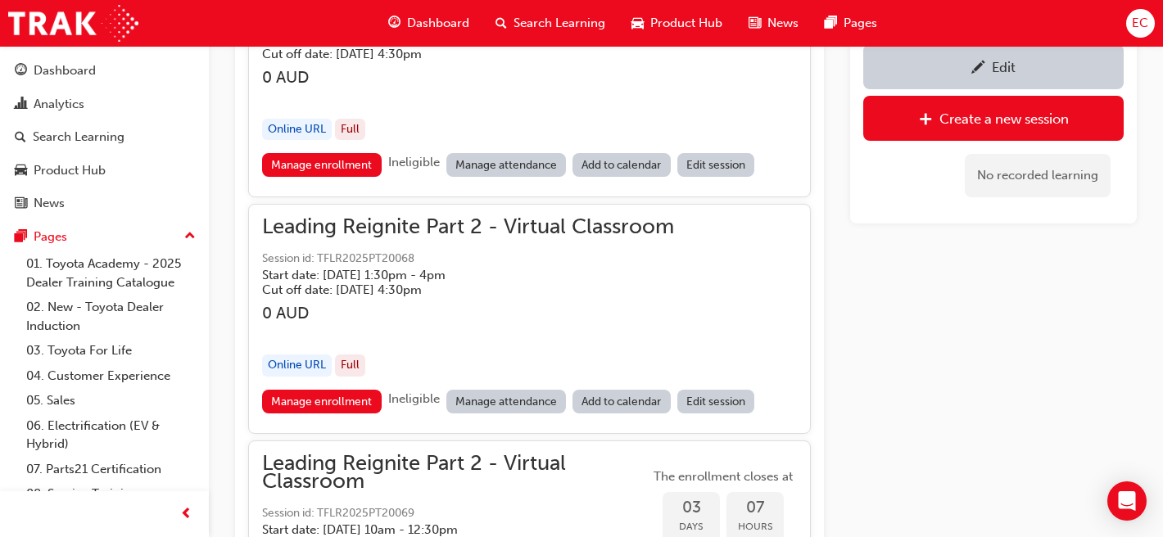
click at [513, 399] on link "Manage attendance" at bounding box center [506, 402] width 120 height 24
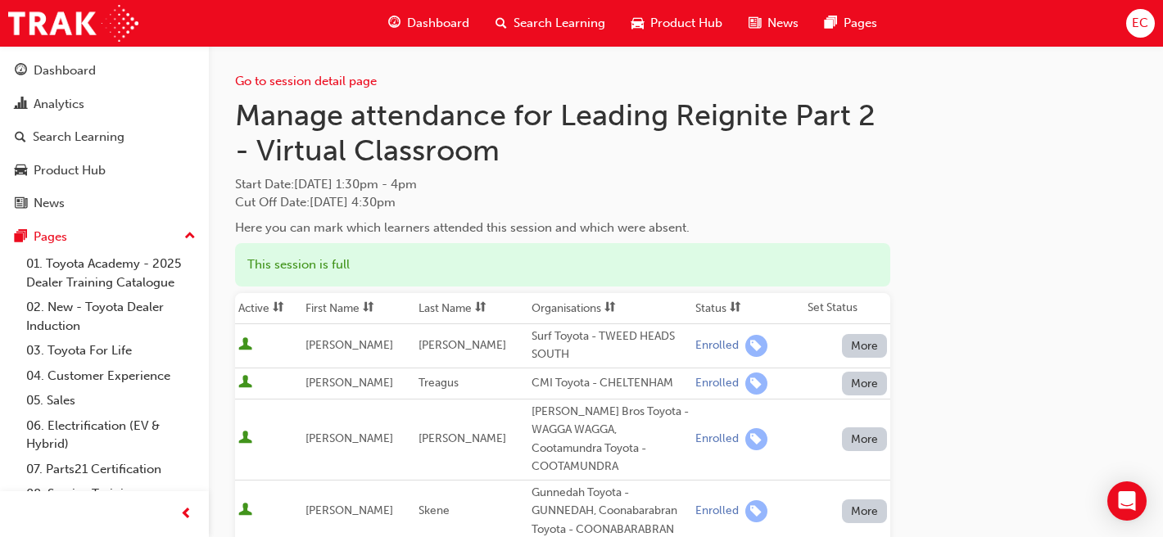
click at [364, 308] on th "First Name" at bounding box center [358, 308] width 113 height 31
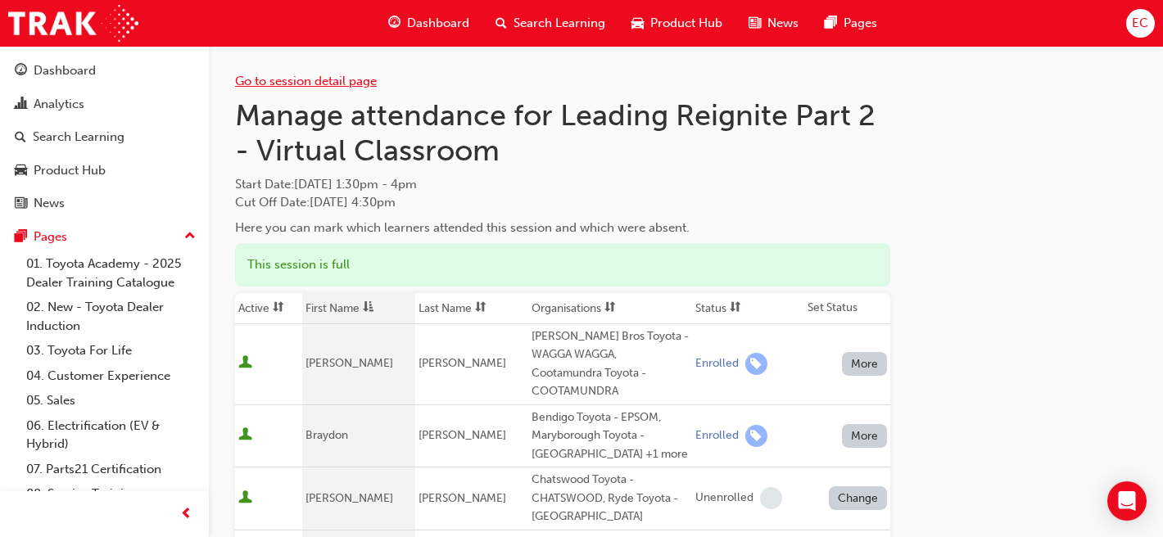
click at [306, 76] on link "Go to session detail page" at bounding box center [306, 81] width 142 height 15
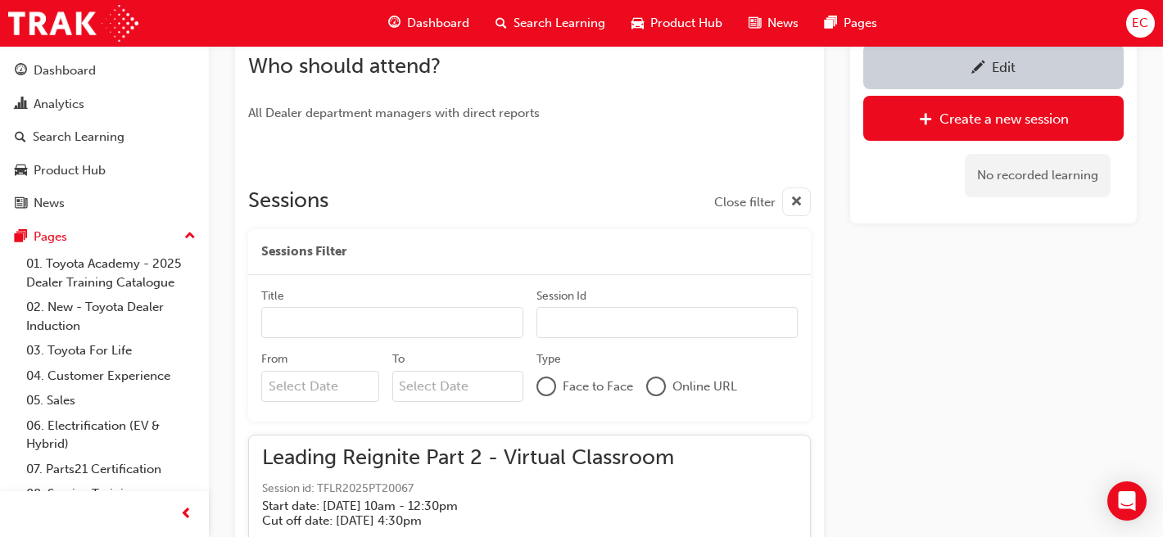
scroll to position [817, 0]
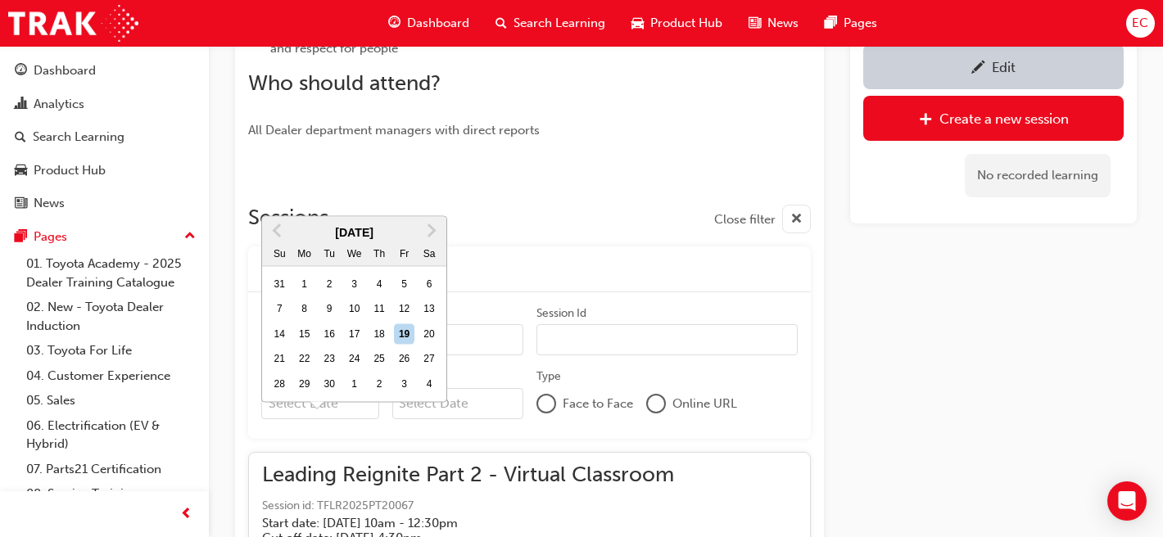
click at [325, 395] on input "From Previous Month Next Month September 2025 Su Mo Tu We Th Fr Sa 31 1 2 3 4 5…" at bounding box center [320, 403] width 118 height 31
click at [376, 349] on div "25" at bounding box center [378, 359] width 21 height 21
click at [376, 388] on input "From Previous Month Next Month September 2025 Su Mo Tu We Th Fr Sa 31 1 2 3 4 5…" at bounding box center [320, 403] width 118 height 31
type input "25/09/25"
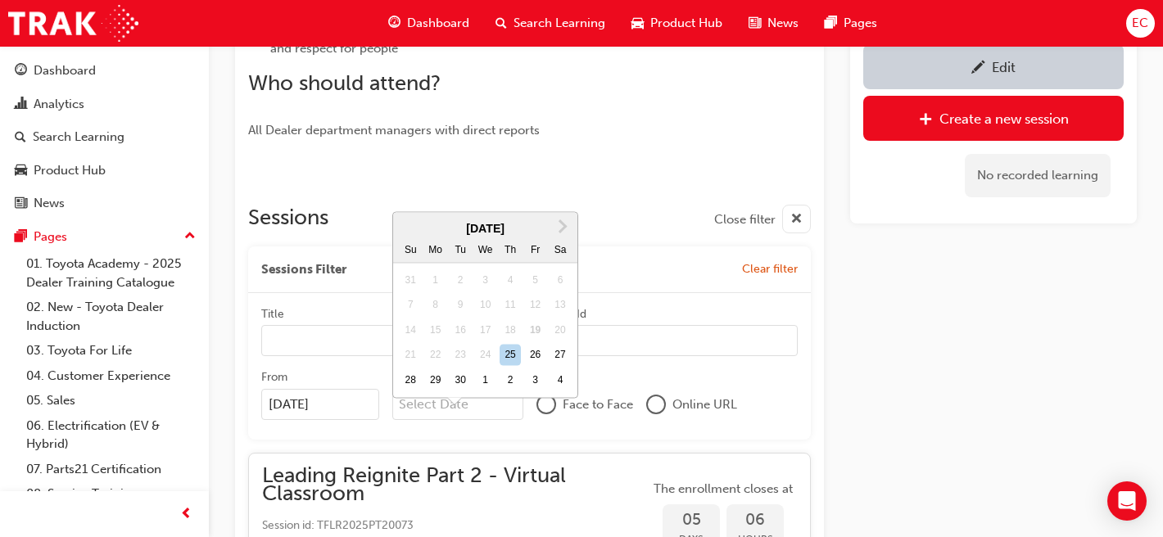
click at [431, 401] on input "To Next Month September 2025 Su Mo Tu We Th Fr Sa 31 1 2 3 4 5 6 7 8 9 10 11 12…" at bounding box center [457, 404] width 131 height 31
click at [509, 345] on div "25" at bounding box center [509, 355] width 21 height 21
click at [509, 389] on input "To Next Month September 2025 Su Mo Tu We Th Fr Sa 31 1 2 3 4 5 6 7 8 9 10 11 12…" at bounding box center [457, 404] width 131 height 31
type input "25/09/25"
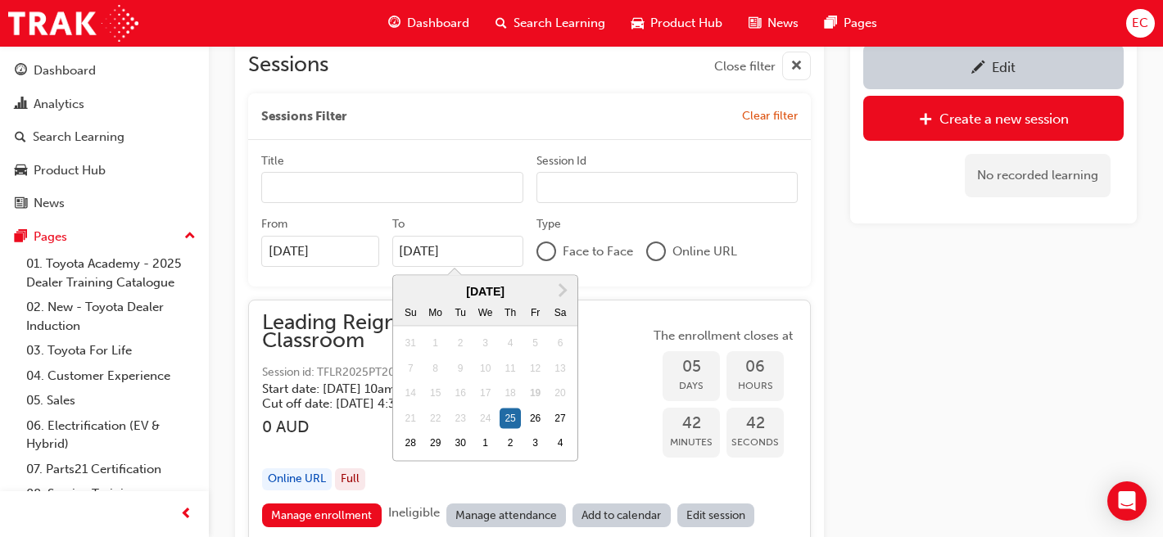
scroll to position [969, 0]
click at [932, 387] on div "Edit Create a new session No recorded learning" at bounding box center [993, 12] width 287 height 1669
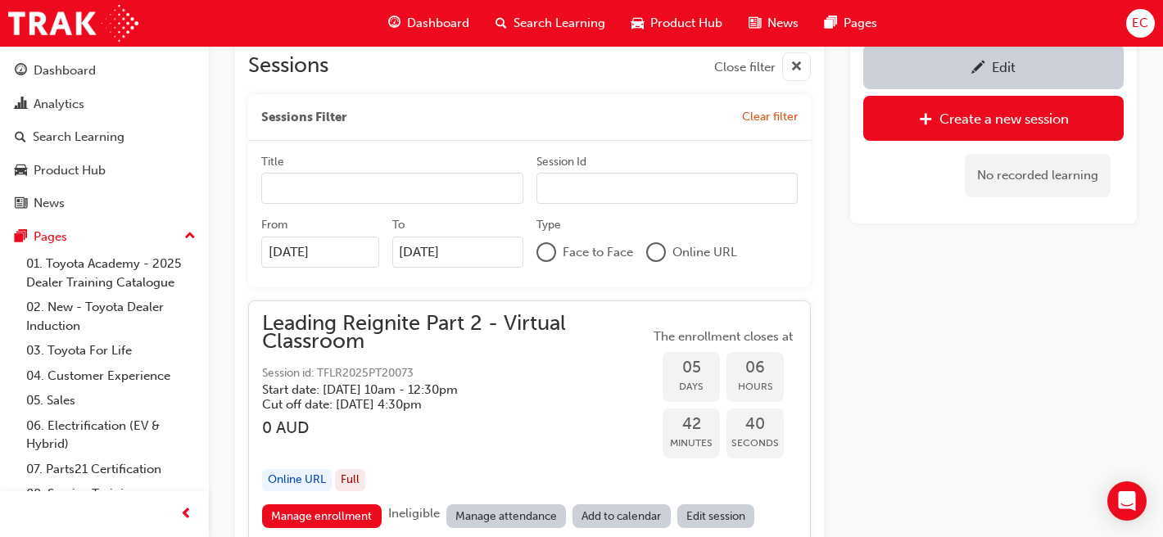
click at [504, 509] on link "Manage attendance" at bounding box center [506, 516] width 120 height 24
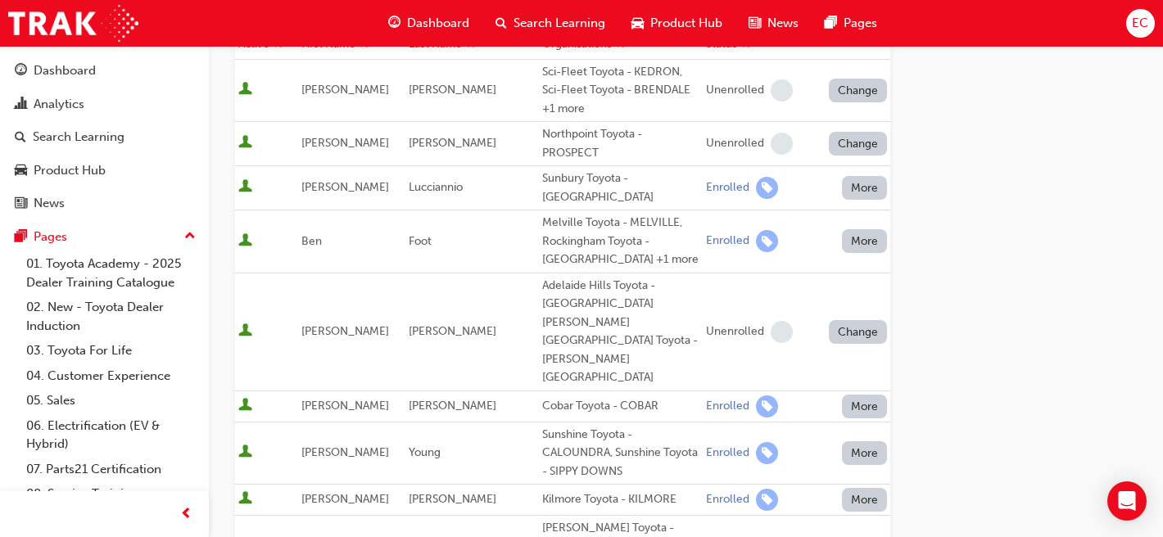
scroll to position [21, 0]
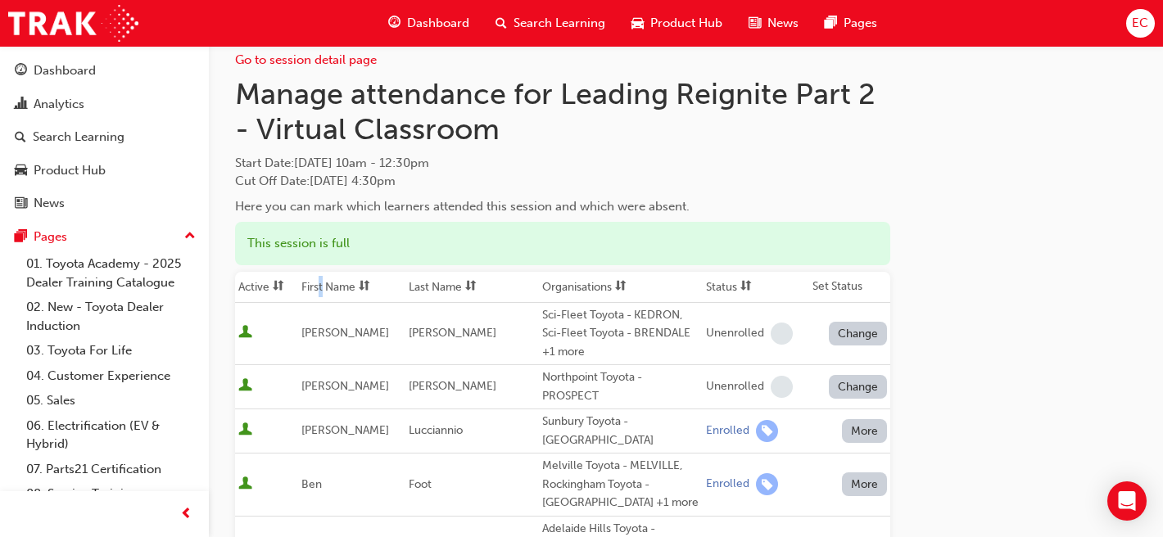
click at [330, 286] on th "First Name" at bounding box center [351, 287] width 107 height 31
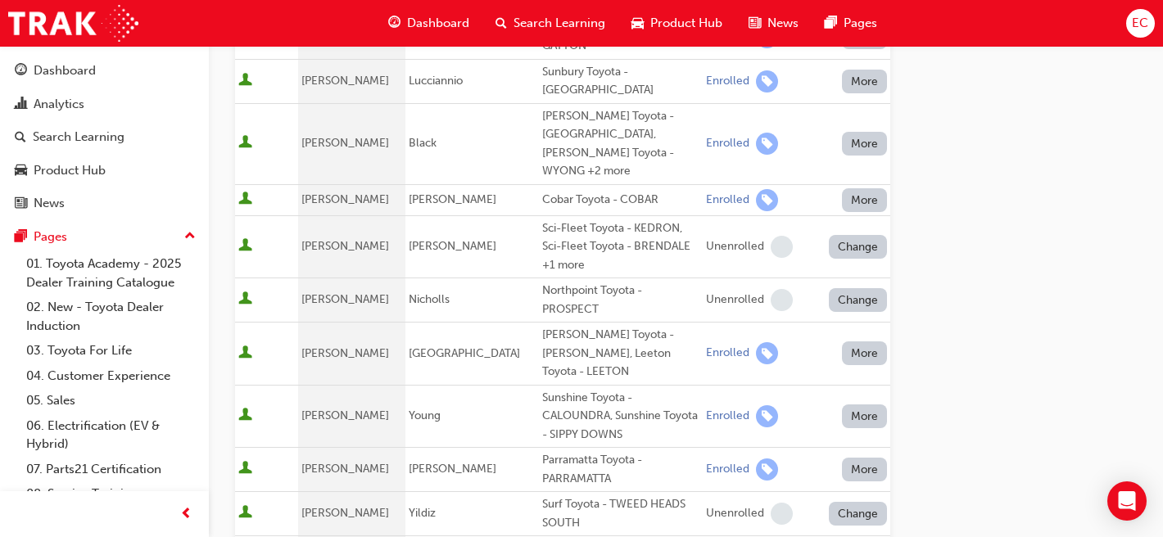
scroll to position [820, 0]
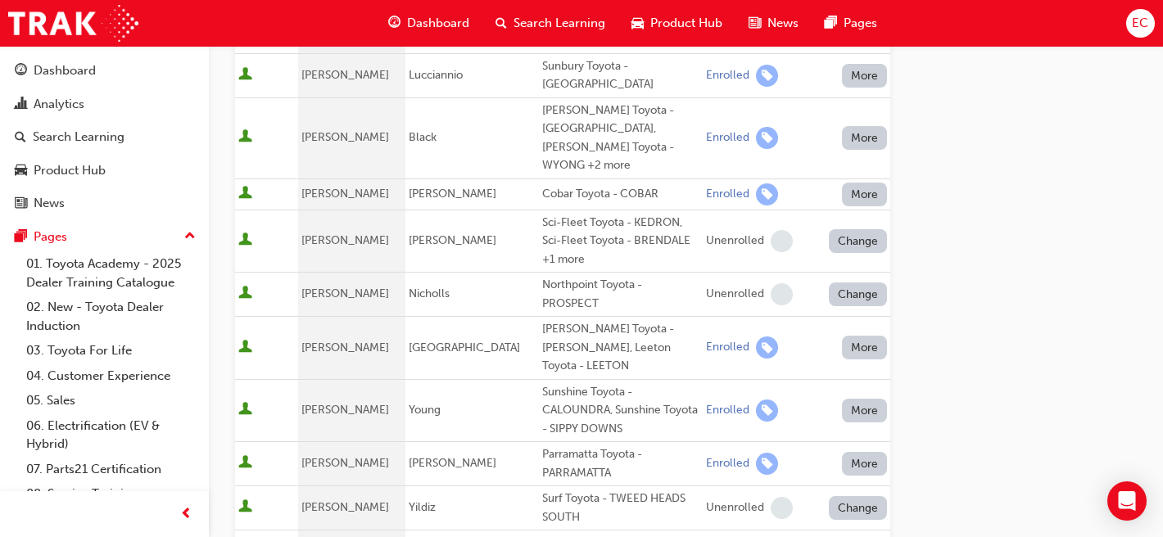
click at [865, 442] on div "Unenrolled" at bounding box center [852, 445] width 63 height 19
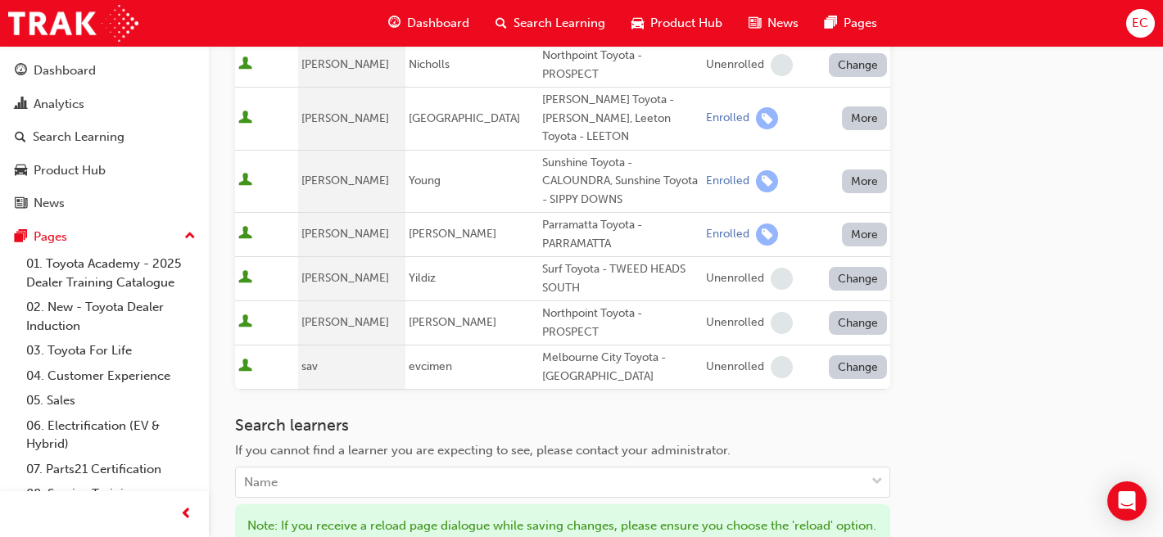
scroll to position [1055, 0]
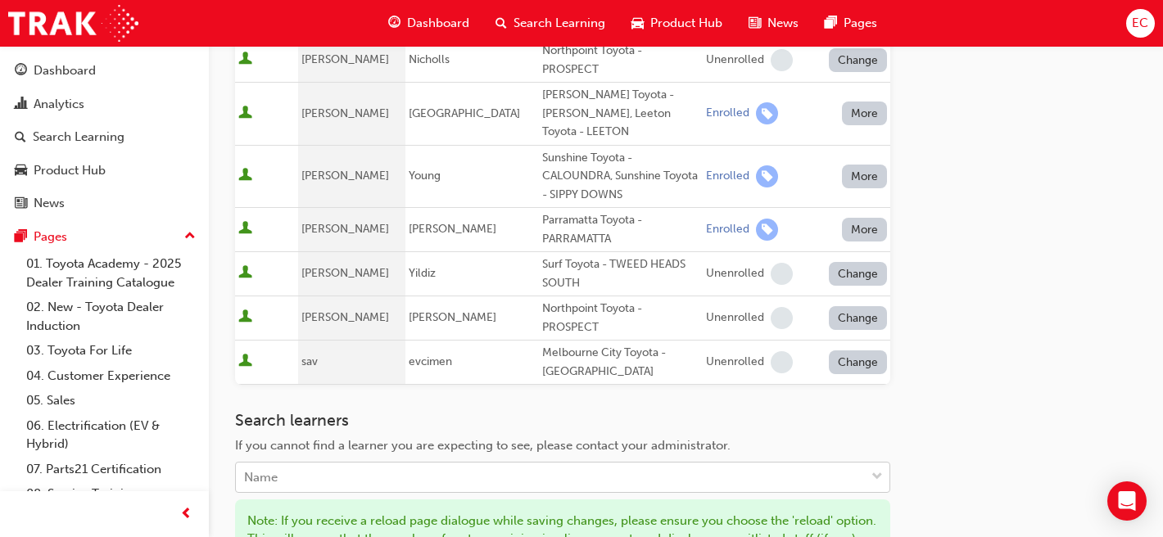
click at [540, 463] on div "Name" at bounding box center [550, 477] width 629 height 29
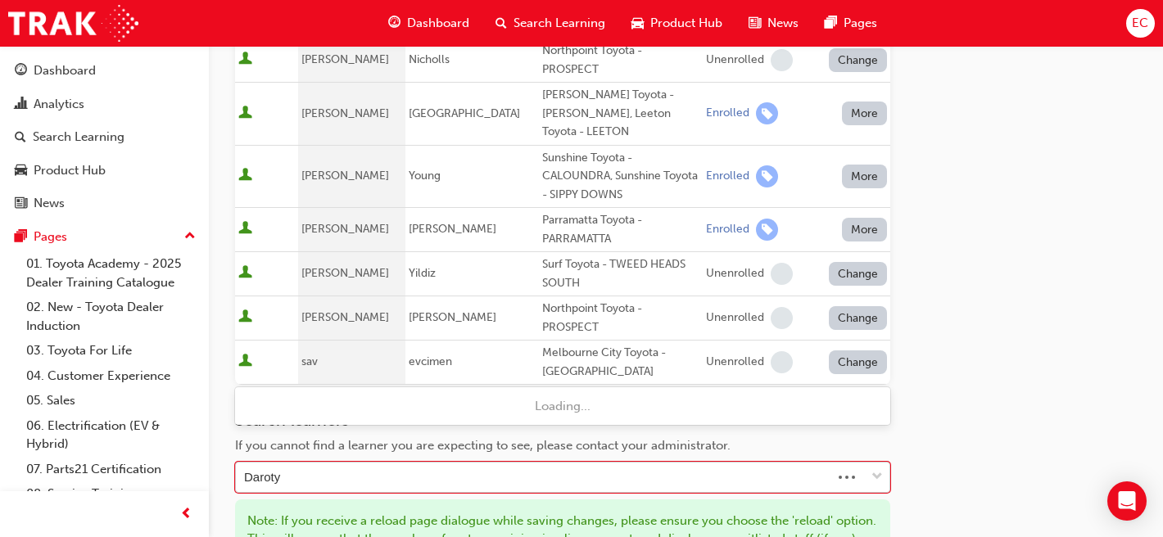
type input "Daro ty"
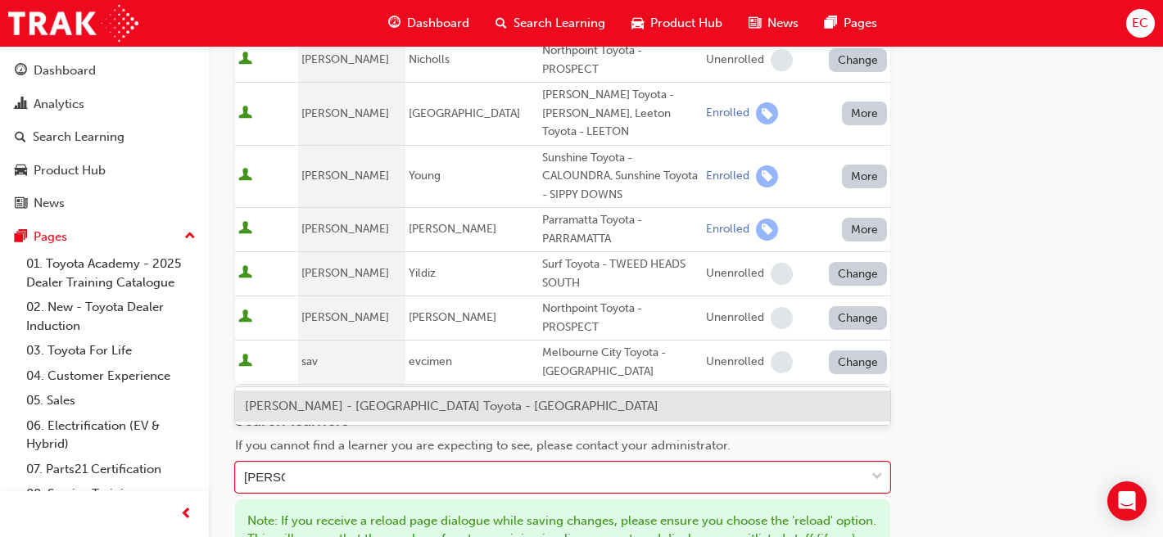
click at [414, 406] on span "Daro Ty - Melbourne City Toyota - CAMBERWELL" at bounding box center [451, 406] width 413 height 15
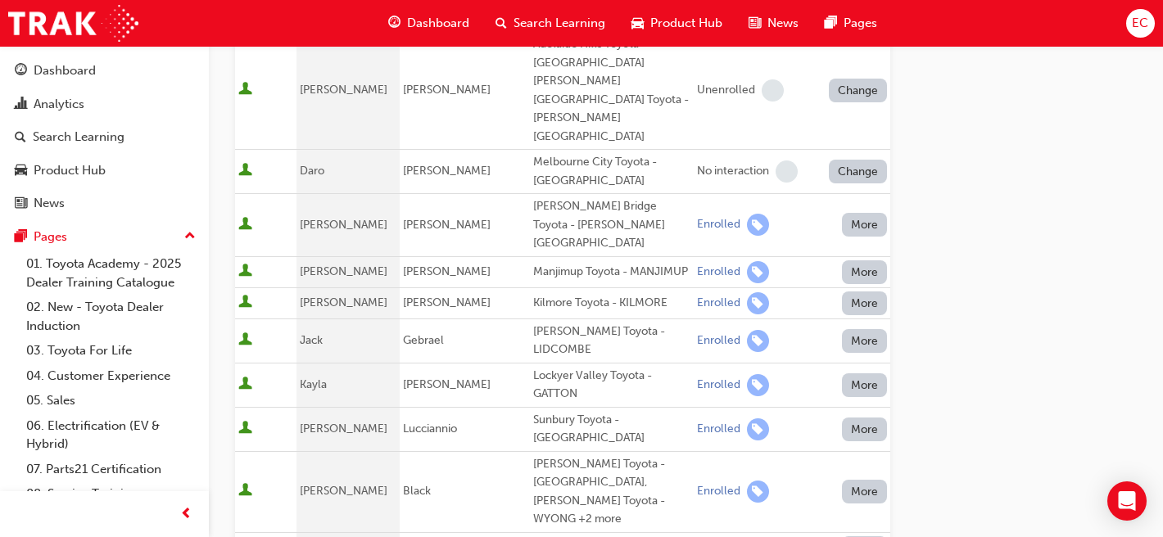
scroll to position [509, 0]
click at [870, 161] on button "Change" at bounding box center [858, 173] width 59 height 24
click at [857, 155] on div "Enrolled" at bounding box center [838, 156] width 47 height 19
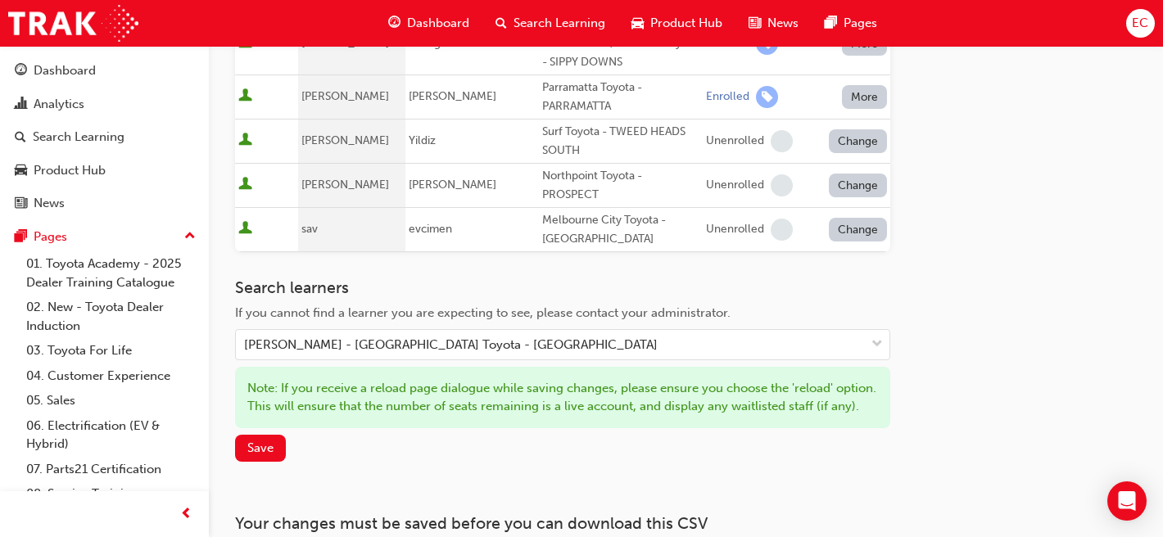
scroll to position [1235, 0]
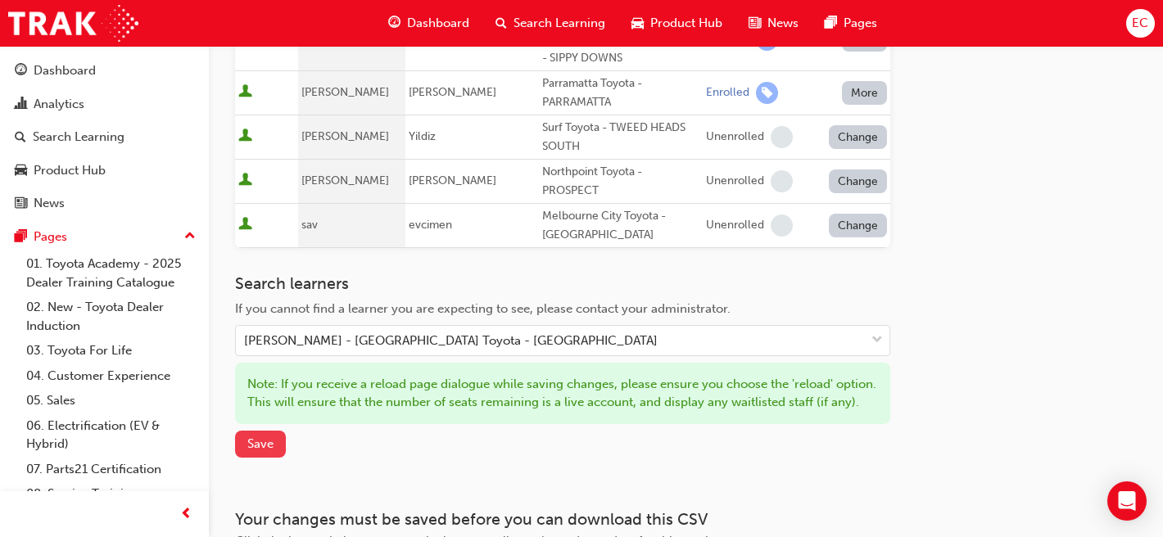
click at [257, 431] on button "Save" at bounding box center [260, 444] width 51 height 27
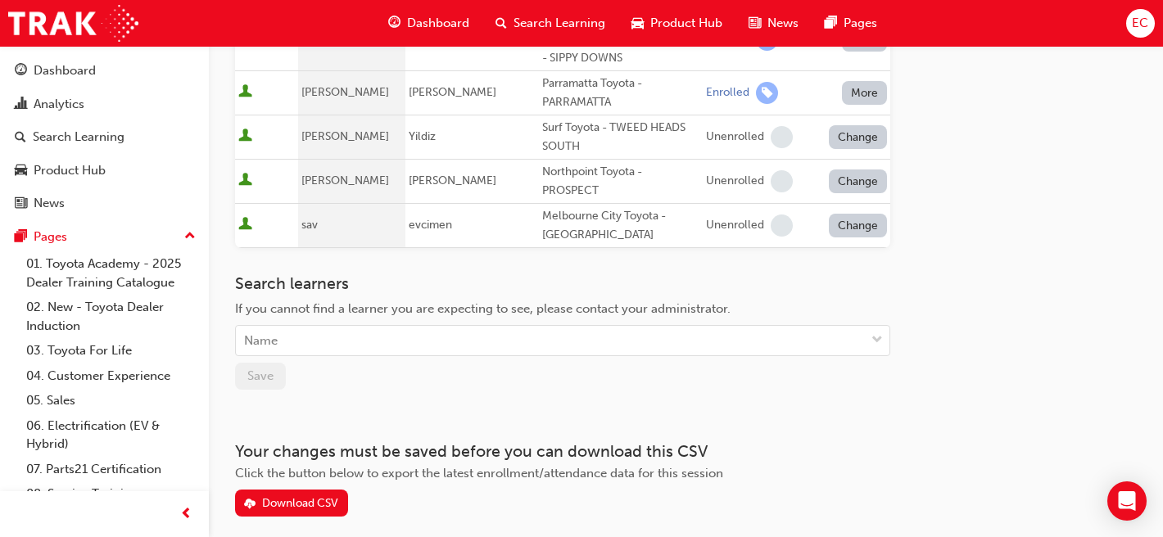
scroll to position [1195, 0]
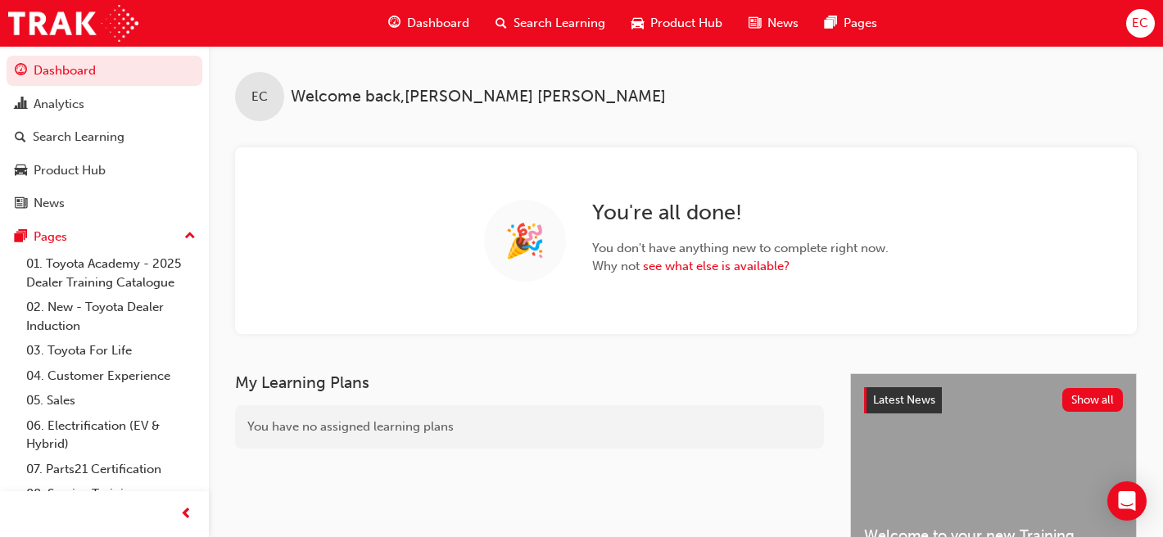
click at [558, 22] on span "Search Learning" at bounding box center [559, 23] width 92 height 19
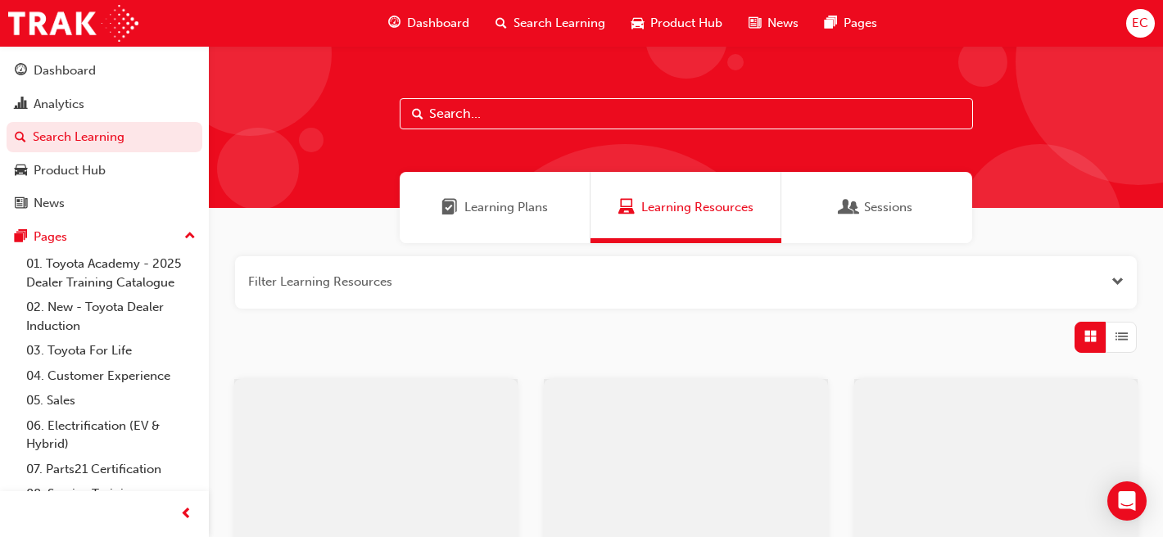
click at [479, 109] on input "text" at bounding box center [686, 113] width 573 height 31
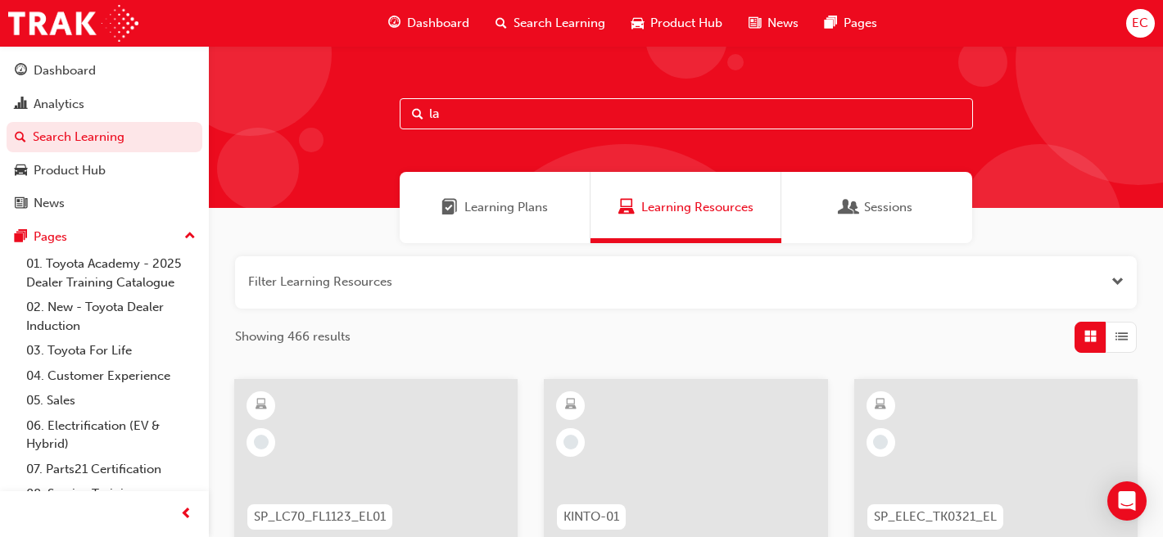
type input "l"
type input "leading"
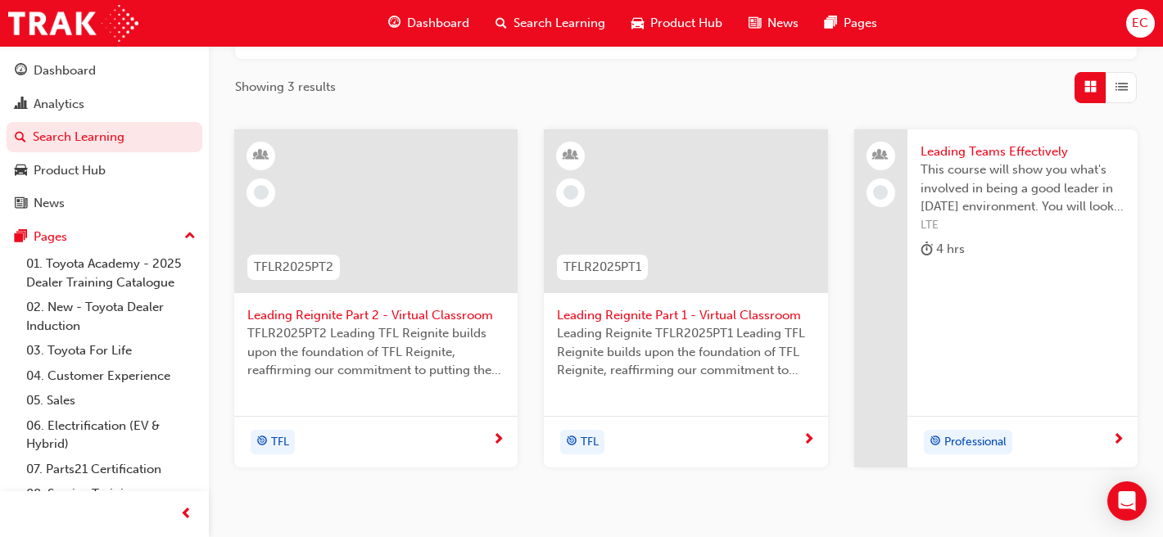
scroll to position [288, 0]
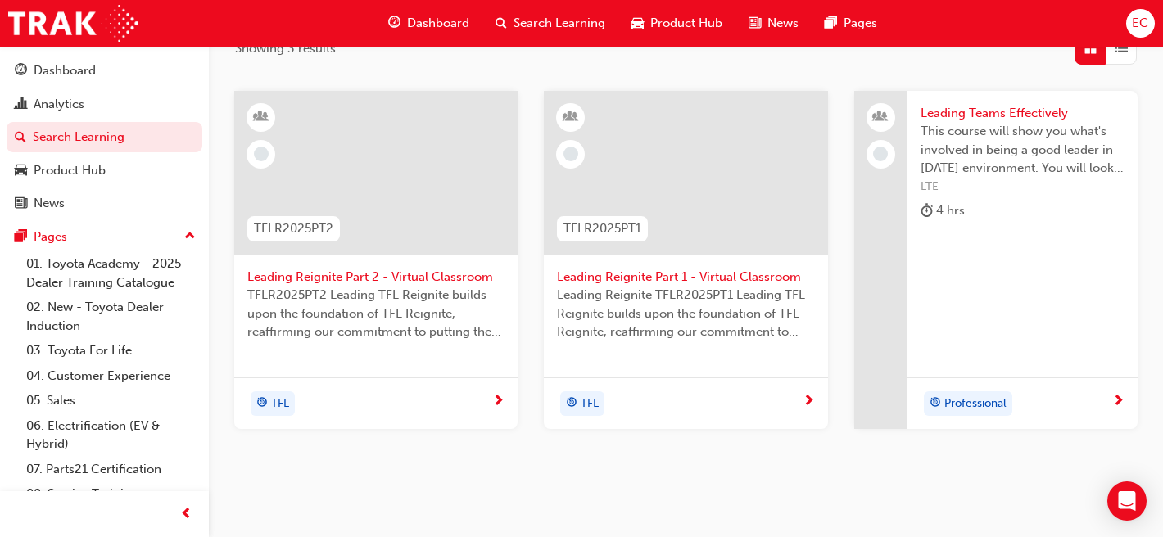
click at [373, 286] on span "TFLR2025PT2 Leading TFL Reignite builds upon the foundation of TFL Reignite, re…" at bounding box center [375, 314] width 257 height 56
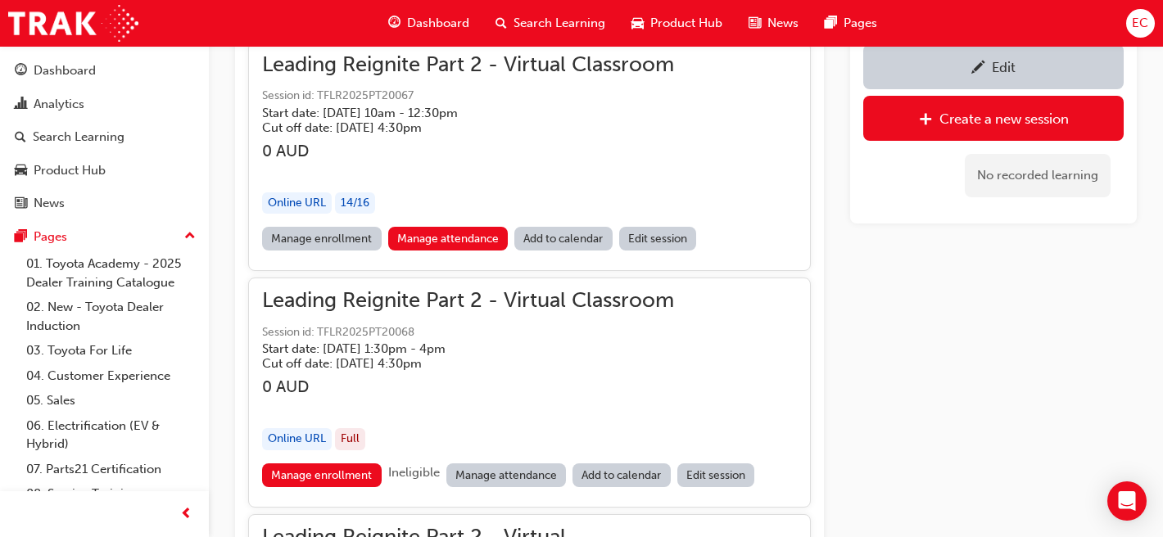
scroll to position [1248, 0]
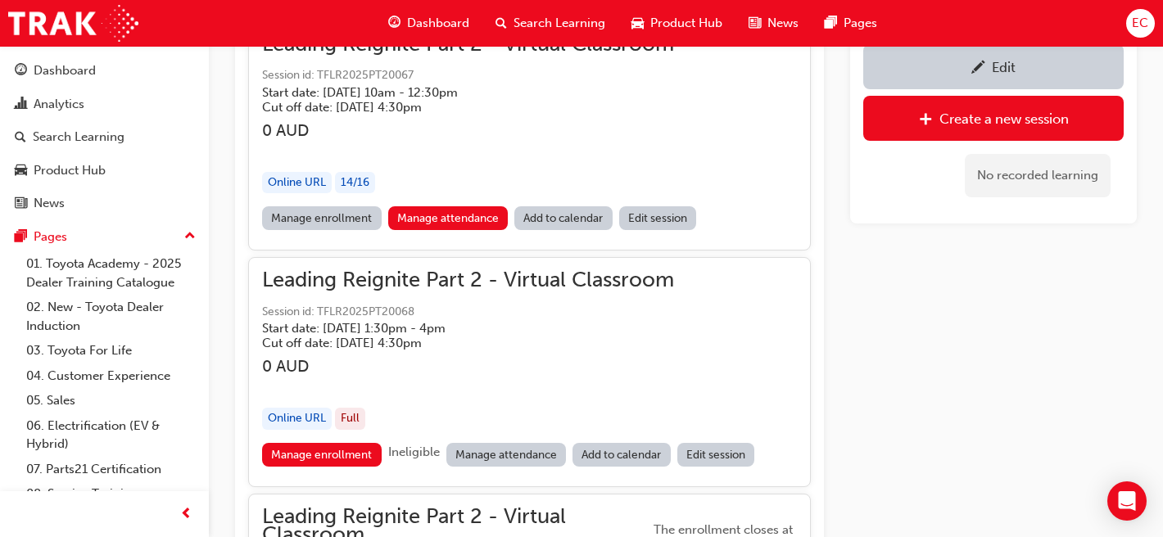
click at [488, 446] on link "Manage attendance" at bounding box center [506, 455] width 120 height 24
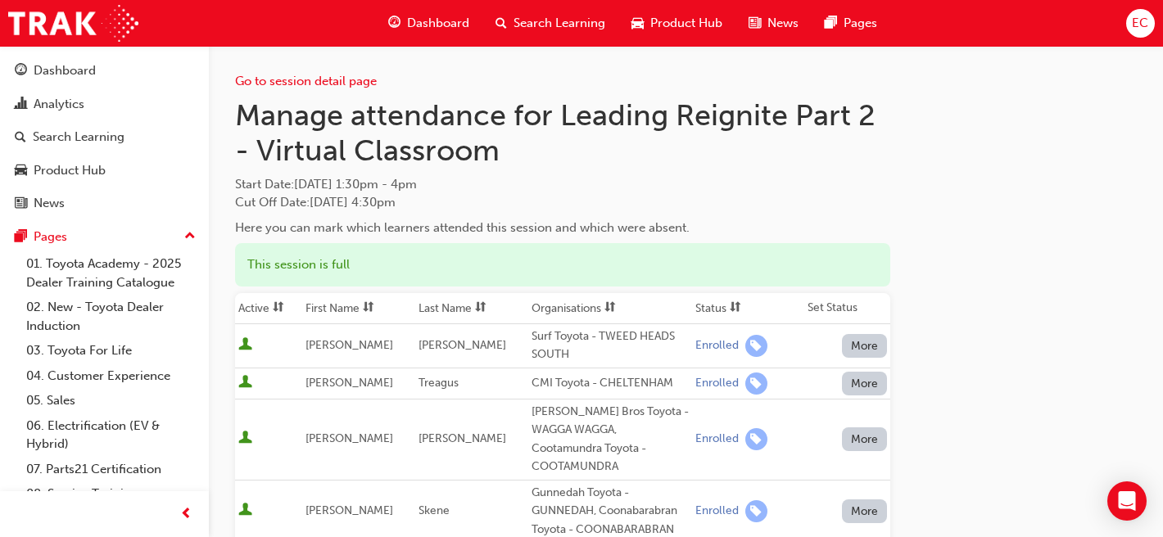
click at [375, 295] on th "First Name" at bounding box center [358, 308] width 113 height 31
